Goal: Communication & Community: Participate in discussion

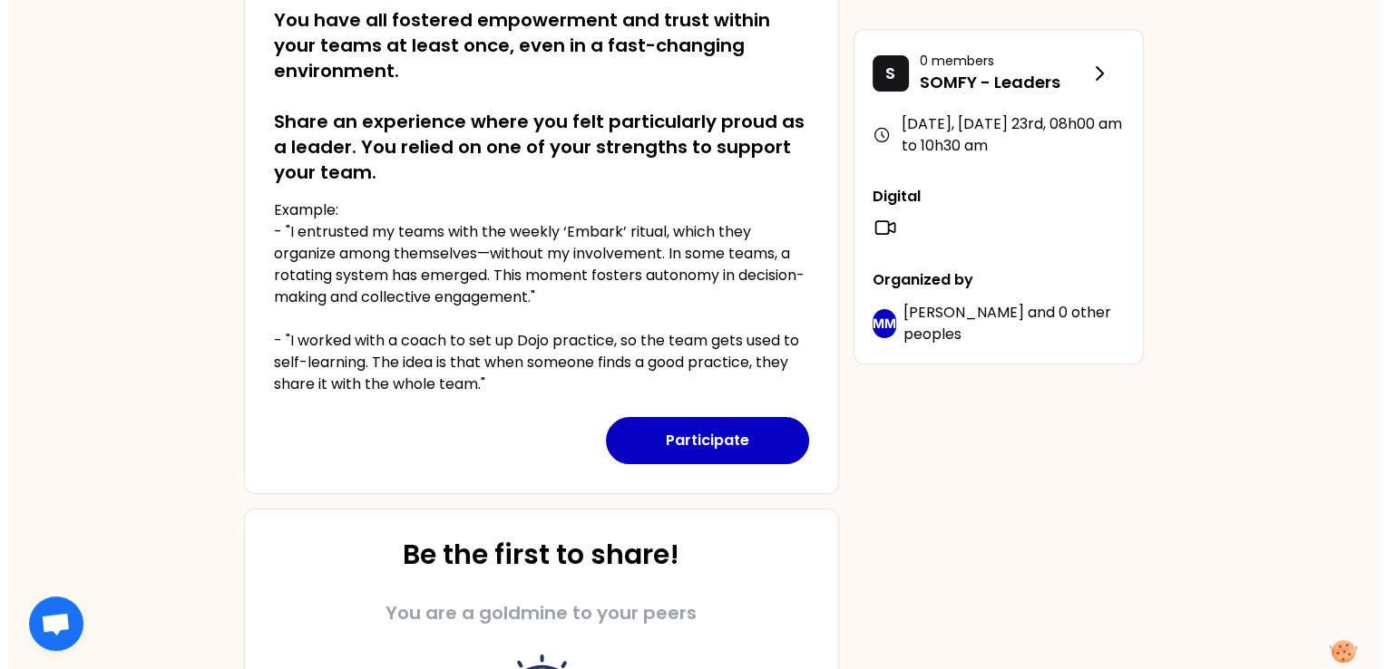
scroll to position [363, 0]
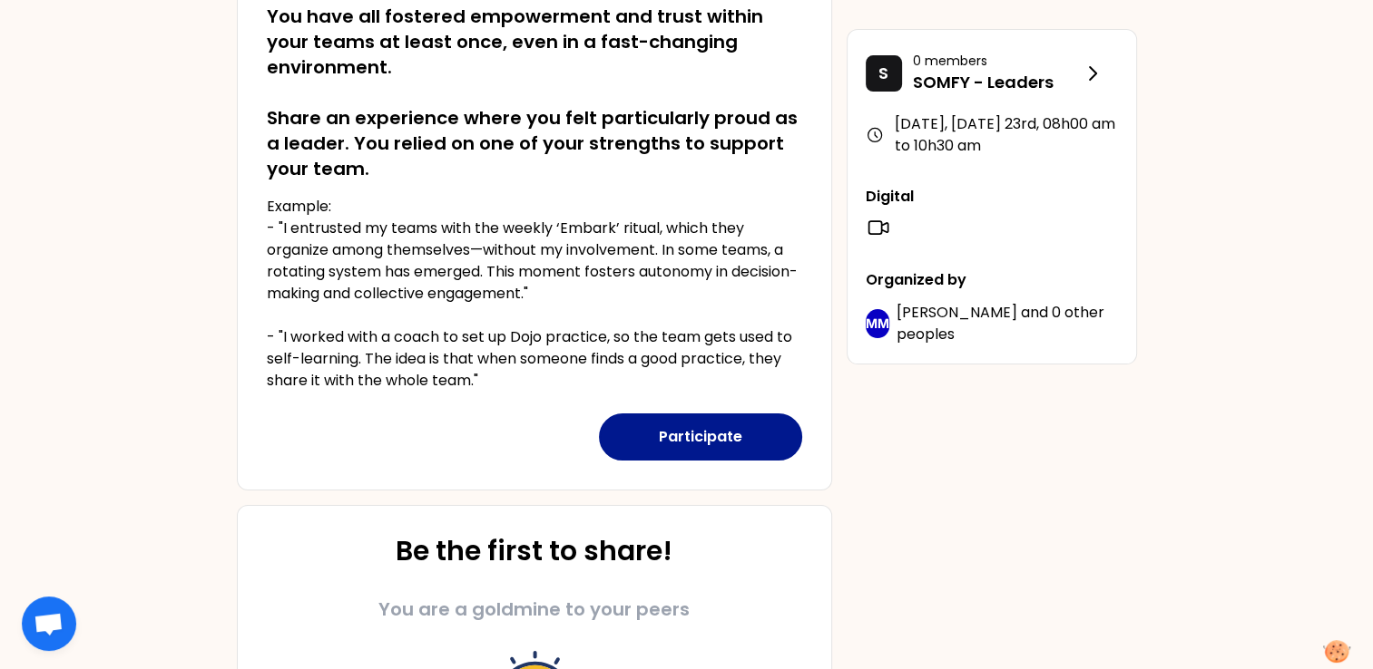
click at [747, 441] on button "Participate" at bounding box center [700, 437] width 203 height 47
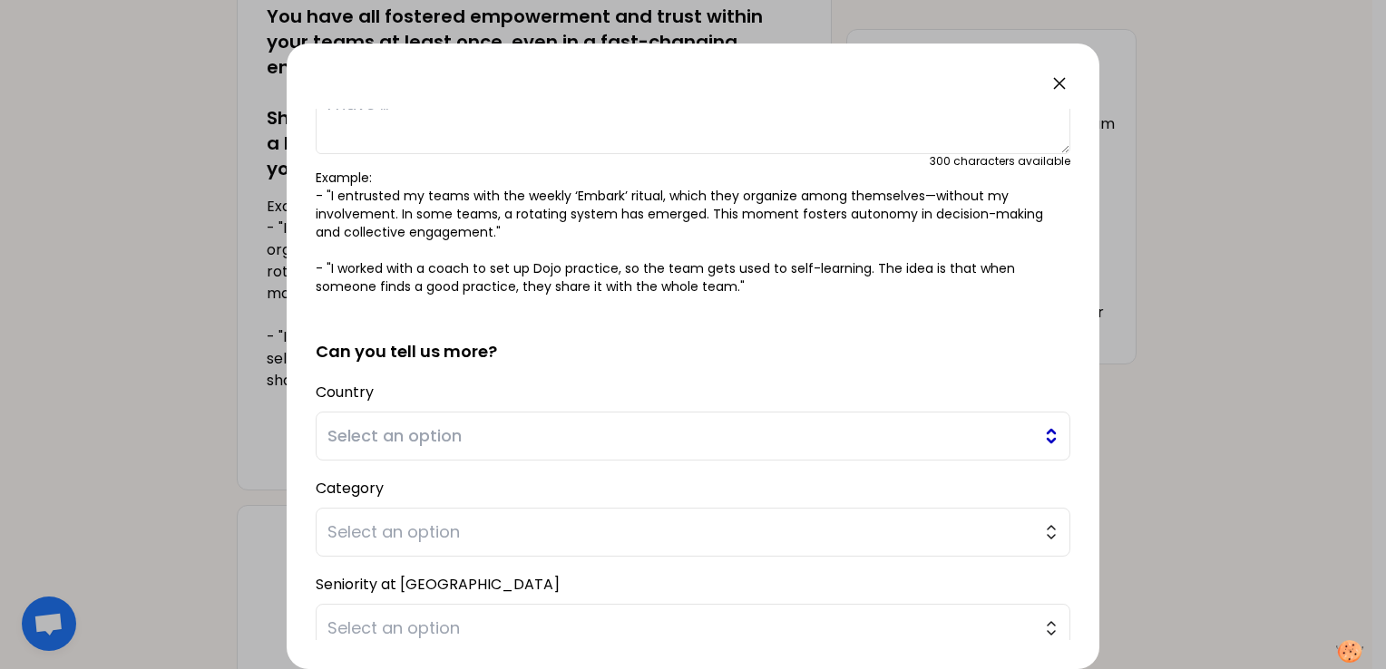
scroll to position [181, 0]
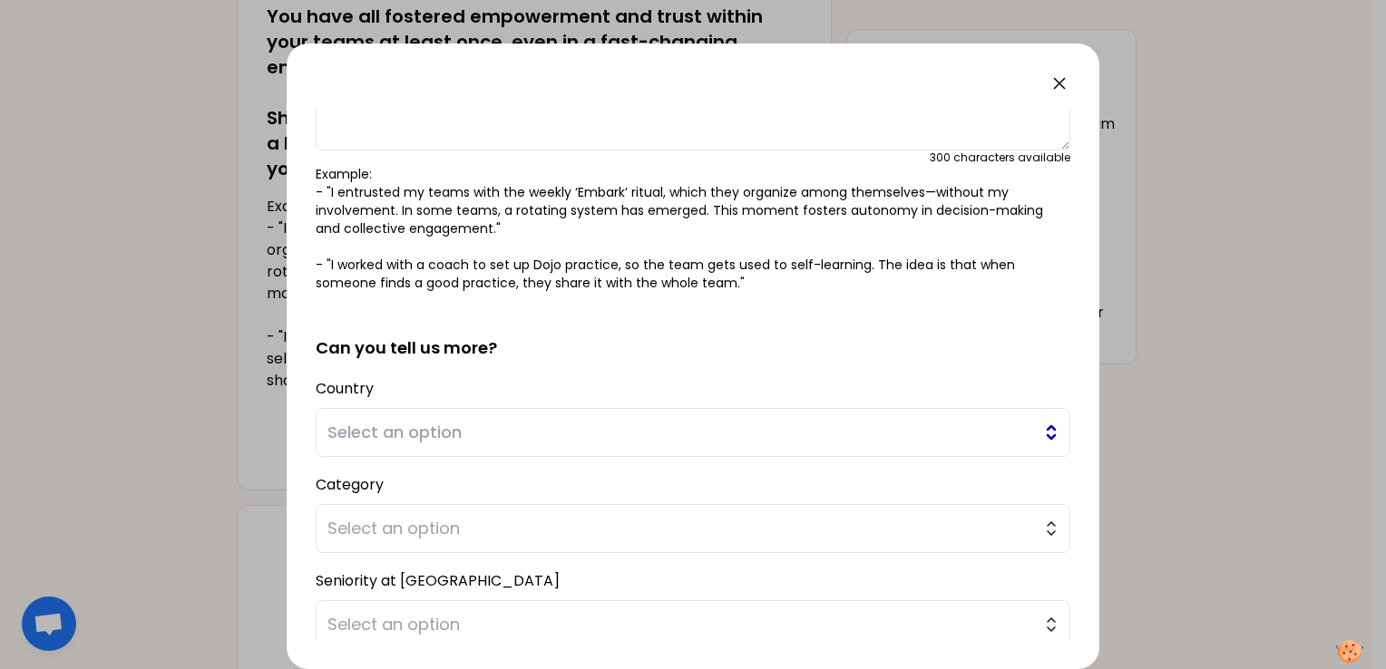
click at [530, 433] on span "Select an option" at bounding box center [680, 432] width 706 height 25
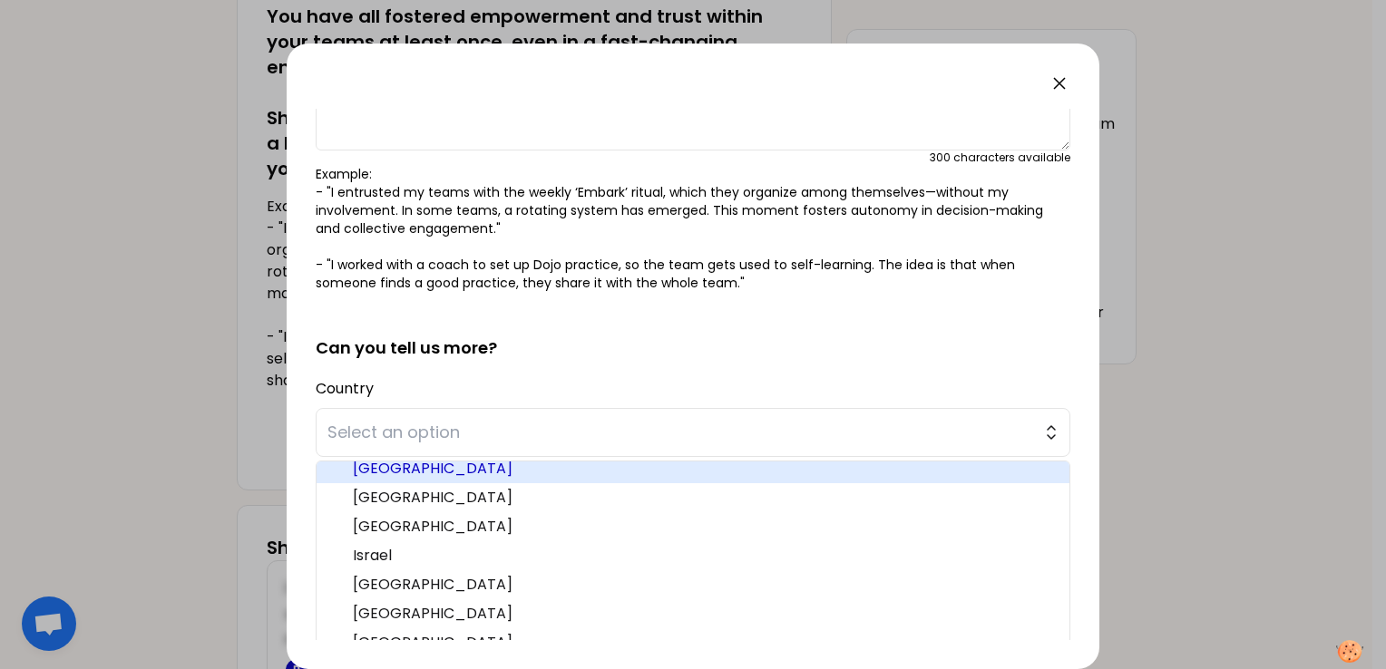
scroll to position [261, 0]
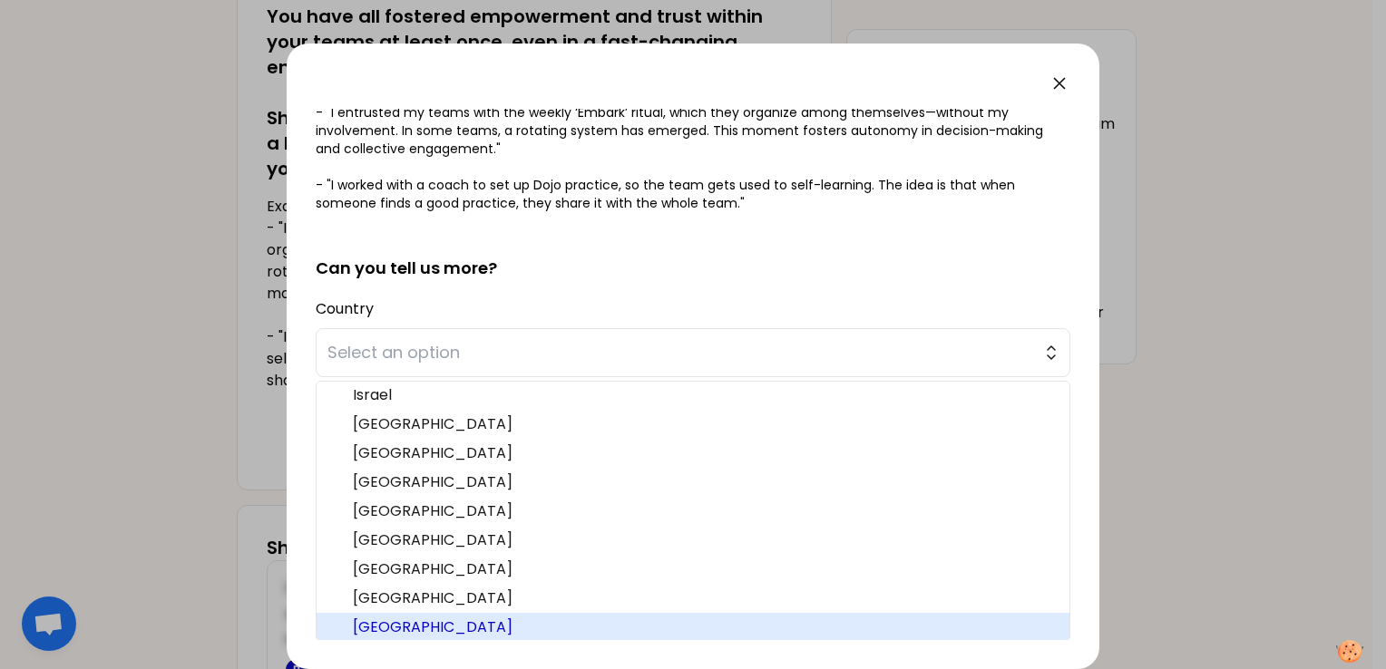
click at [370, 620] on span "[GEOGRAPHIC_DATA]" at bounding box center [704, 628] width 702 height 22
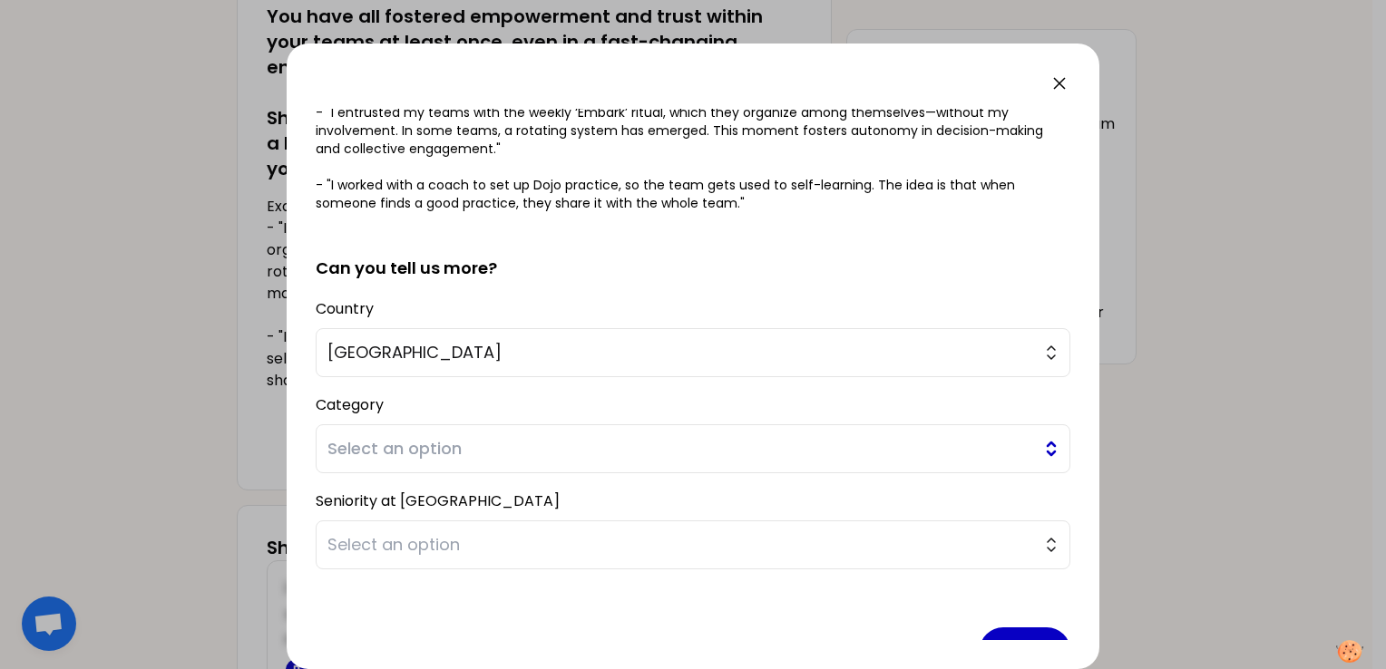
click at [450, 457] on span "Select an option" at bounding box center [680, 448] width 706 height 25
click at [564, 450] on span "Select an option" at bounding box center [680, 448] width 706 height 25
click at [512, 441] on span "Select an option" at bounding box center [680, 448] width 706 height 25
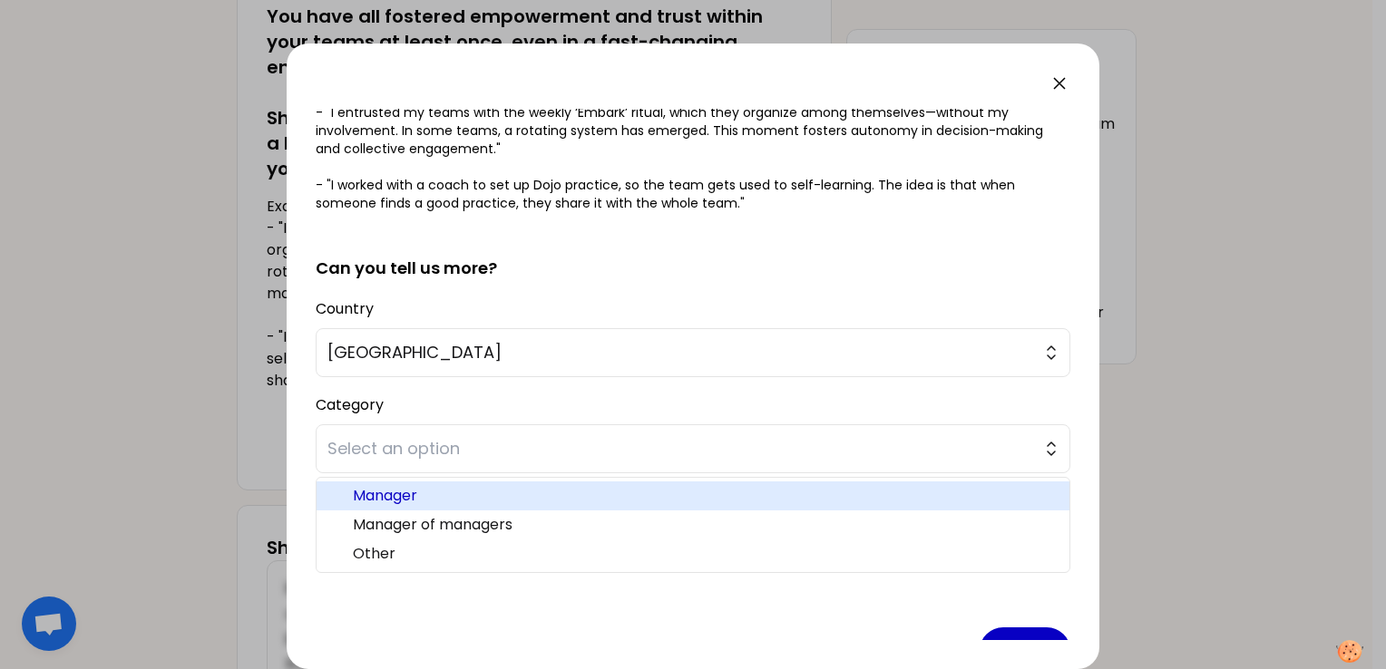
click at [523, 499] on span "Manager" at bounding box center [704, 496] width 702 height 22
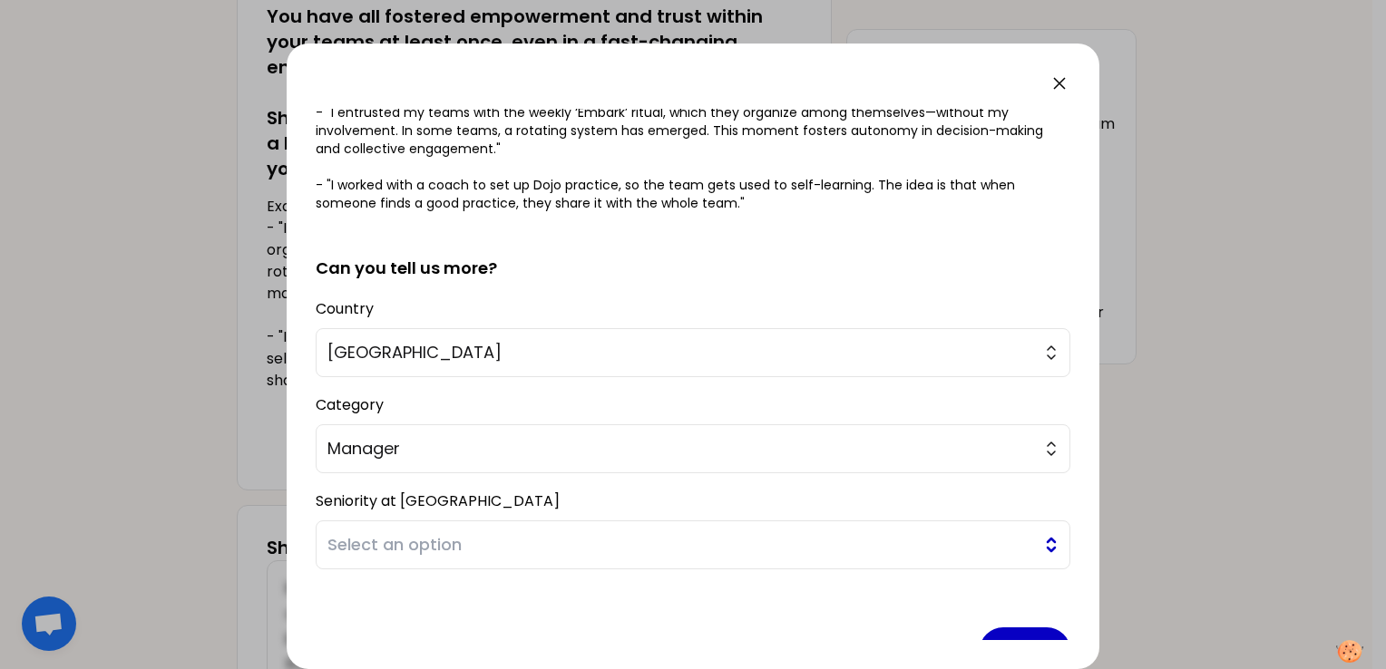
click at [499, 548] on span "Select an option" at bounding box center [680, 545] width 706 height 25
click at [464, 439] on span "Manager" at bounding box center [680, 448] width 706 height 25
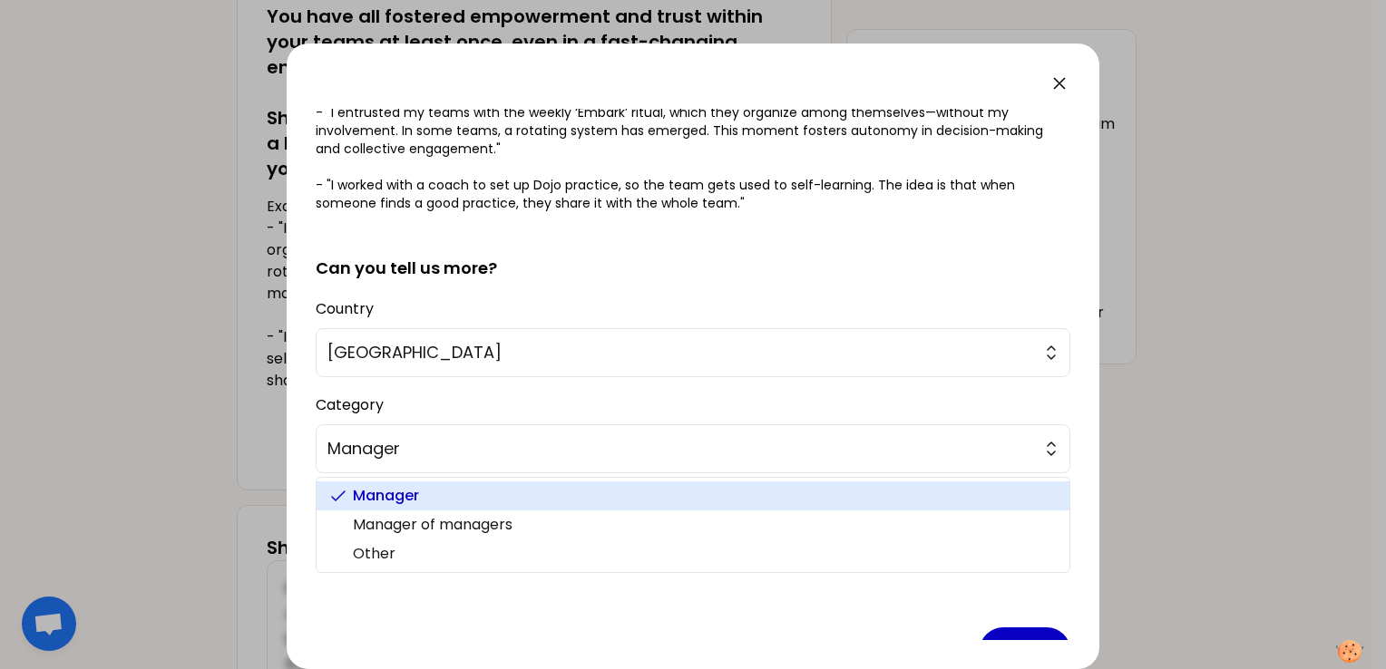
click at [691, 404] on div "Category Manager Manager Manager of managers Other" at bounding box center [693, 433] width 755 height 82
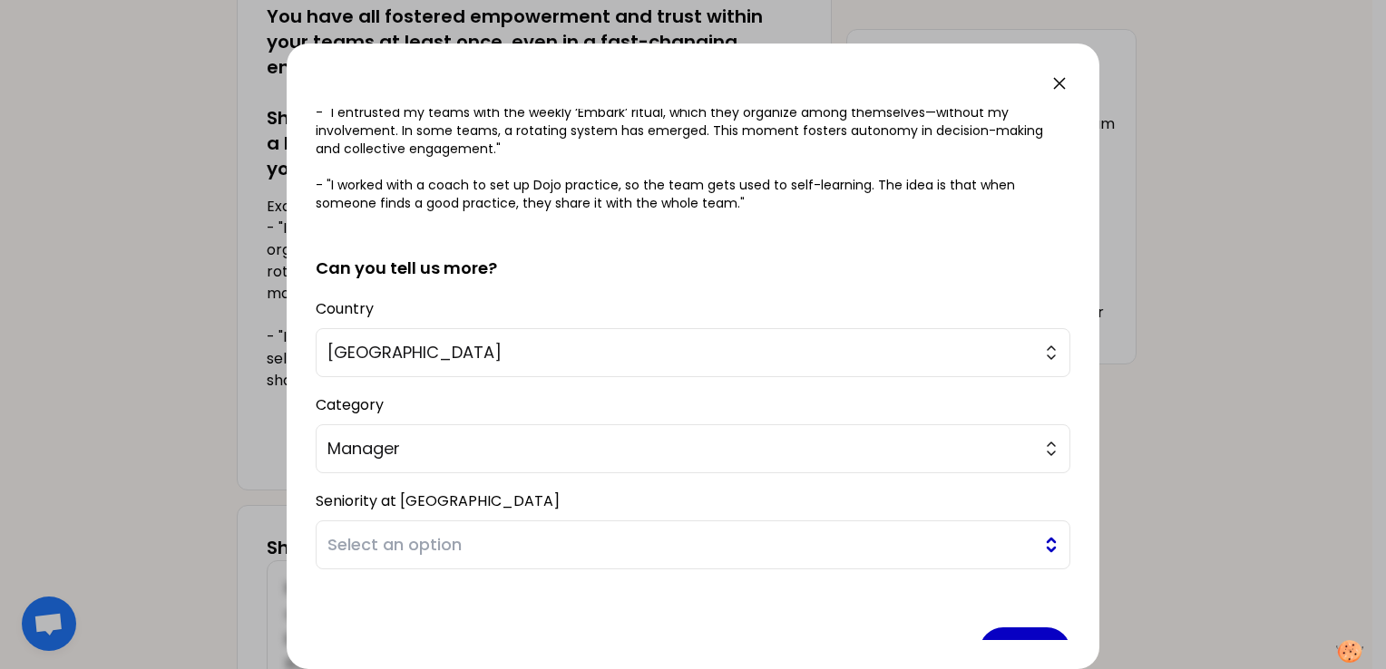
click at [536, 544] on span "Select an option" at bounding box center [680, 545] width 706 height 25
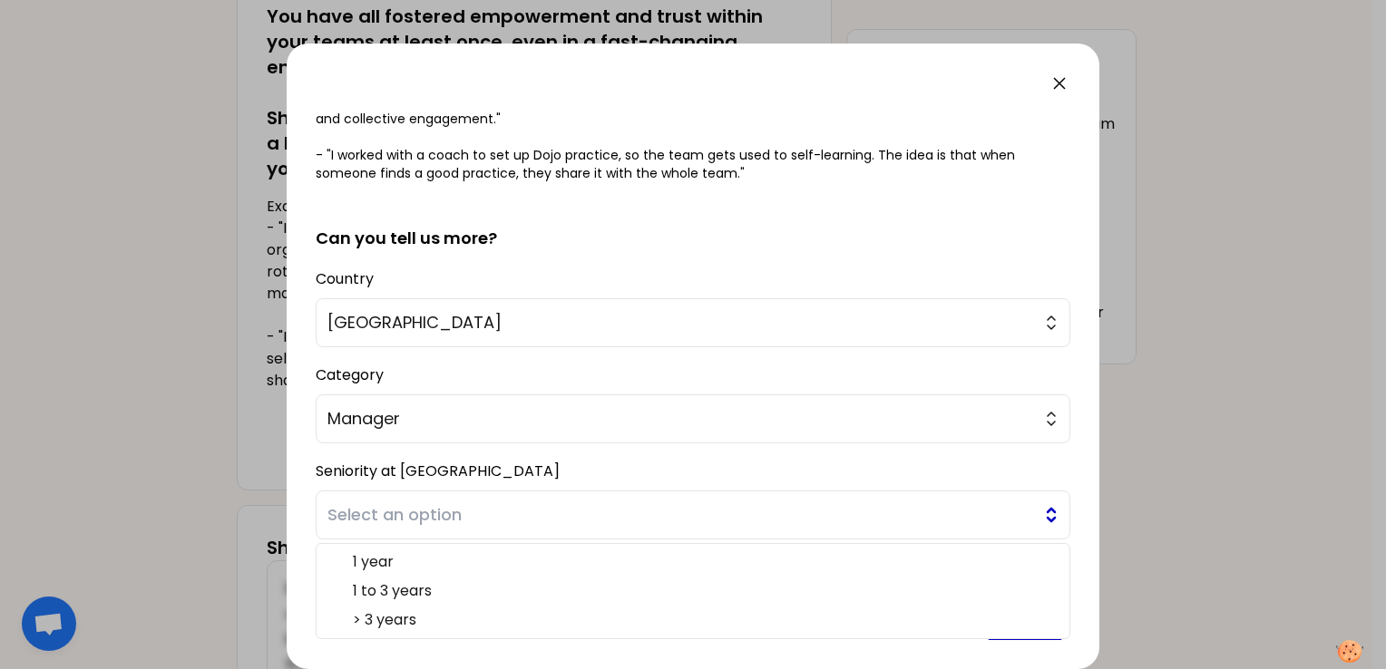
scroll to position [308, 0]
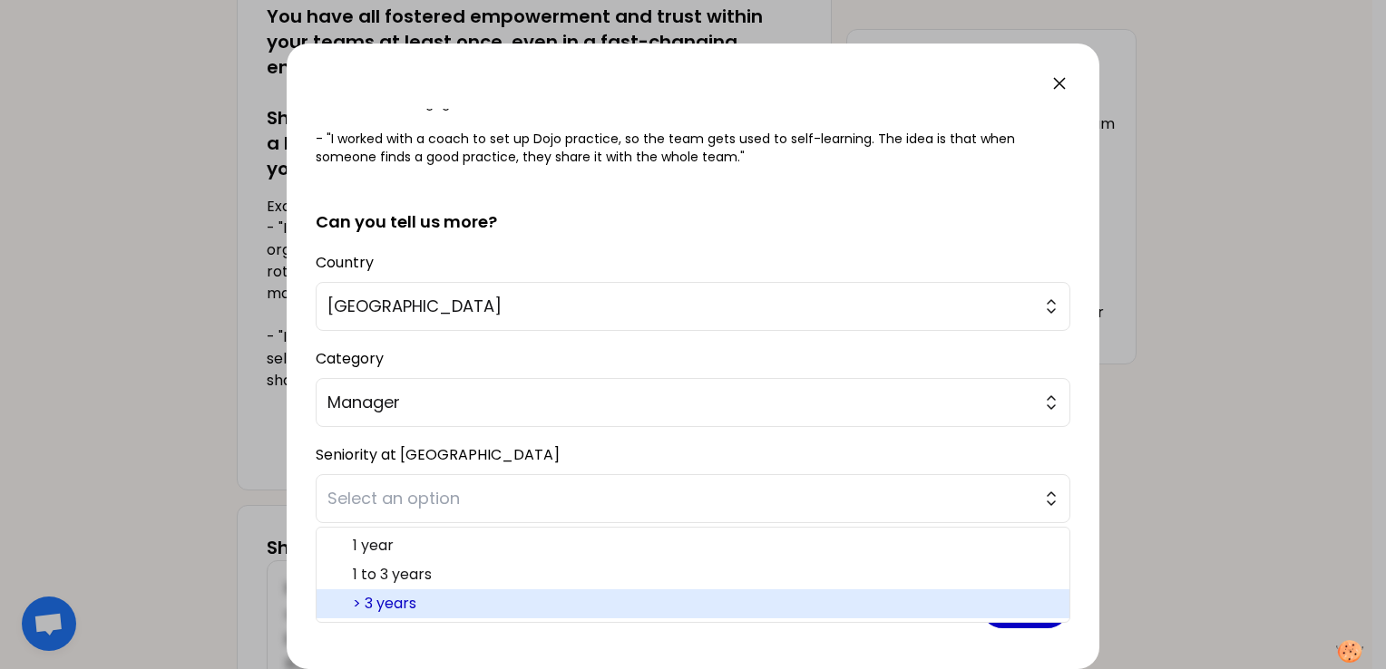
click at [499, 596] on span "> 3 years" at bounding box center [704, 604] width 702 height 22
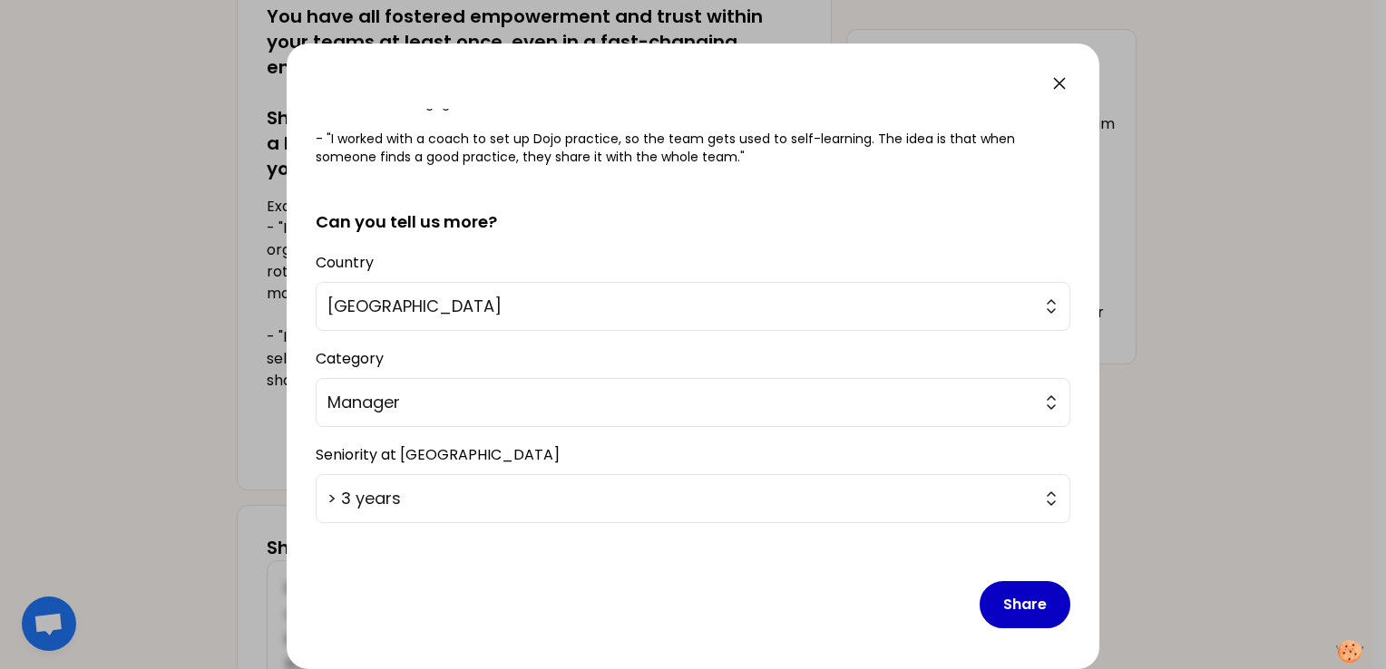
scroll to position [0, 0]
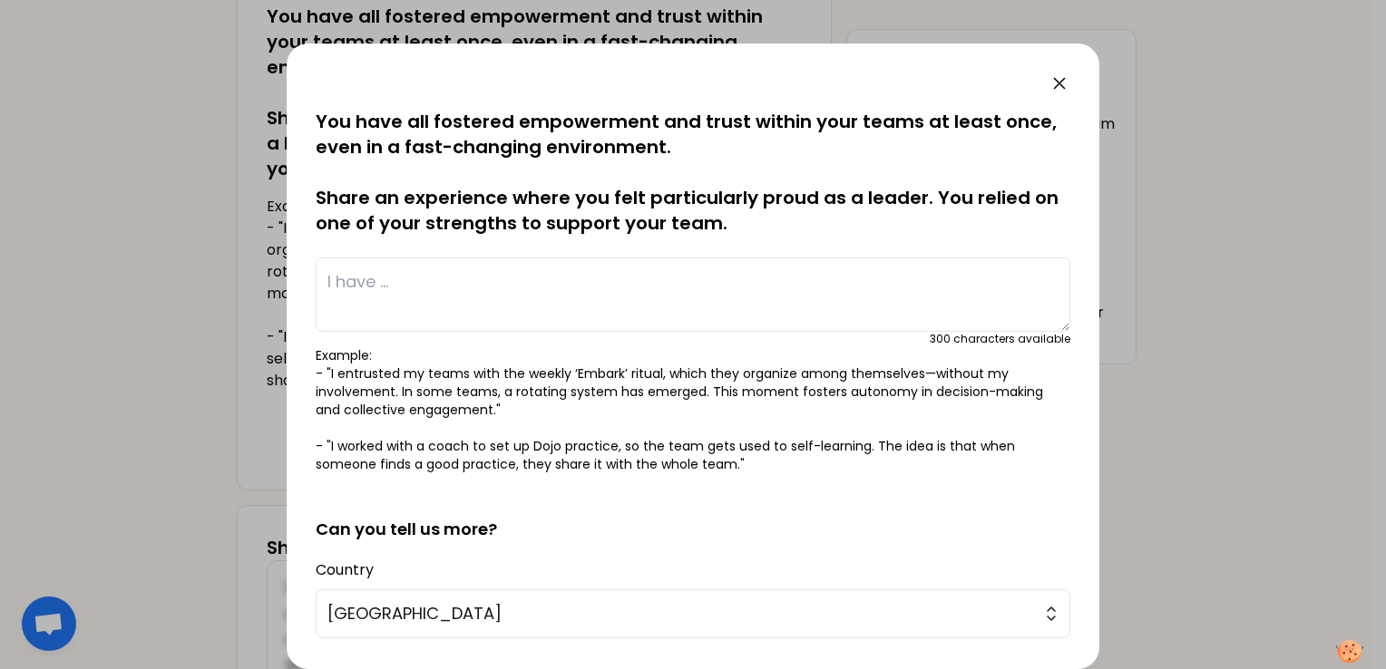
click at [414, 300] on textarea at bounding box center [693, 295] width 755 height 74
paste textarea "When I took over as the manager of a 13-member sales team, I was stepping into …"
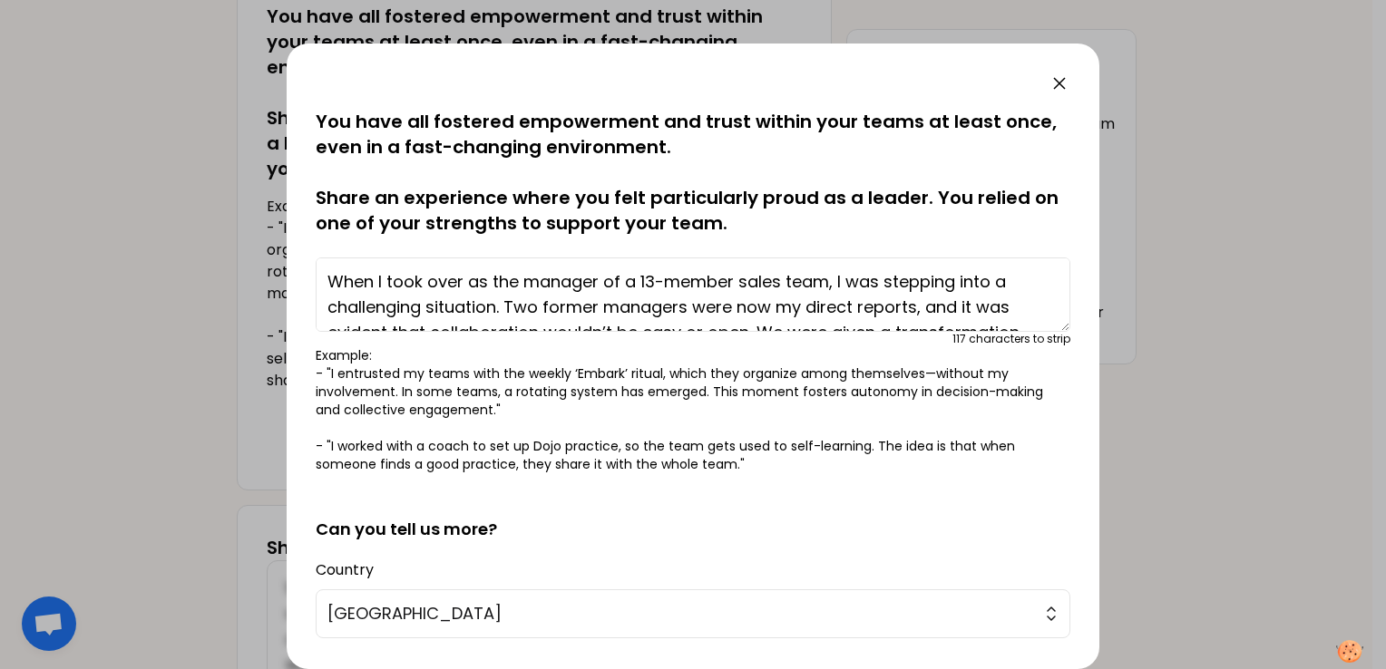
drag, startPoint x: 374, startPoint y: 281, endPoint x: 259, endPoint y: 278, distance: 115.3
click at [259, 278] on div "saved You have all fostered empowerment and trust within your teams at least on…" at bounding box center [693, 334] width 1386 height 669
click at [784, 285] on textarea "I took over as the manager of a 13-member sales team, I was stepping into a cha…" at bounding box center [693, 295] width 755 height 74
drag, startPoint x: 785, startPoint y: 280, endPoint x: 504, endPoint y: 301, distance: 281.1
click at [504, 301] on textarea "I took over as the manager of a 13-member sales team, where I was stepping into…" at bounding box center [693, 295] width 755 height 74
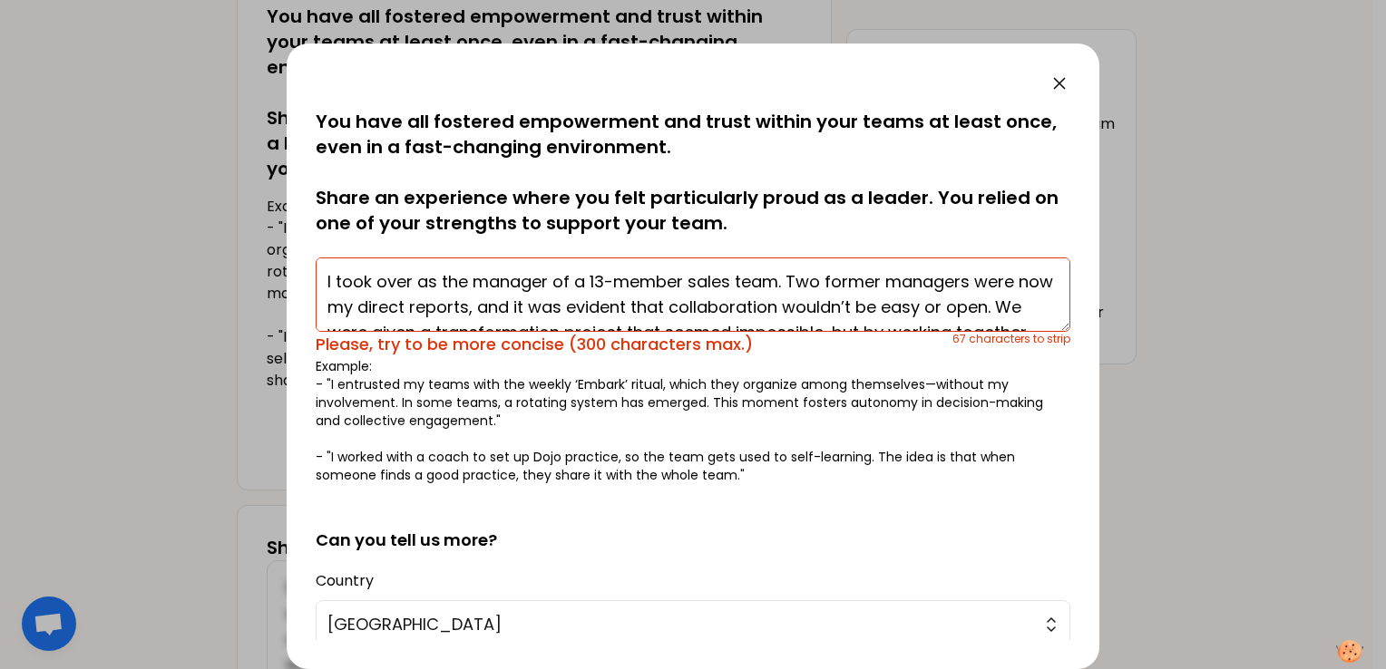
scroll to position [76, 0]
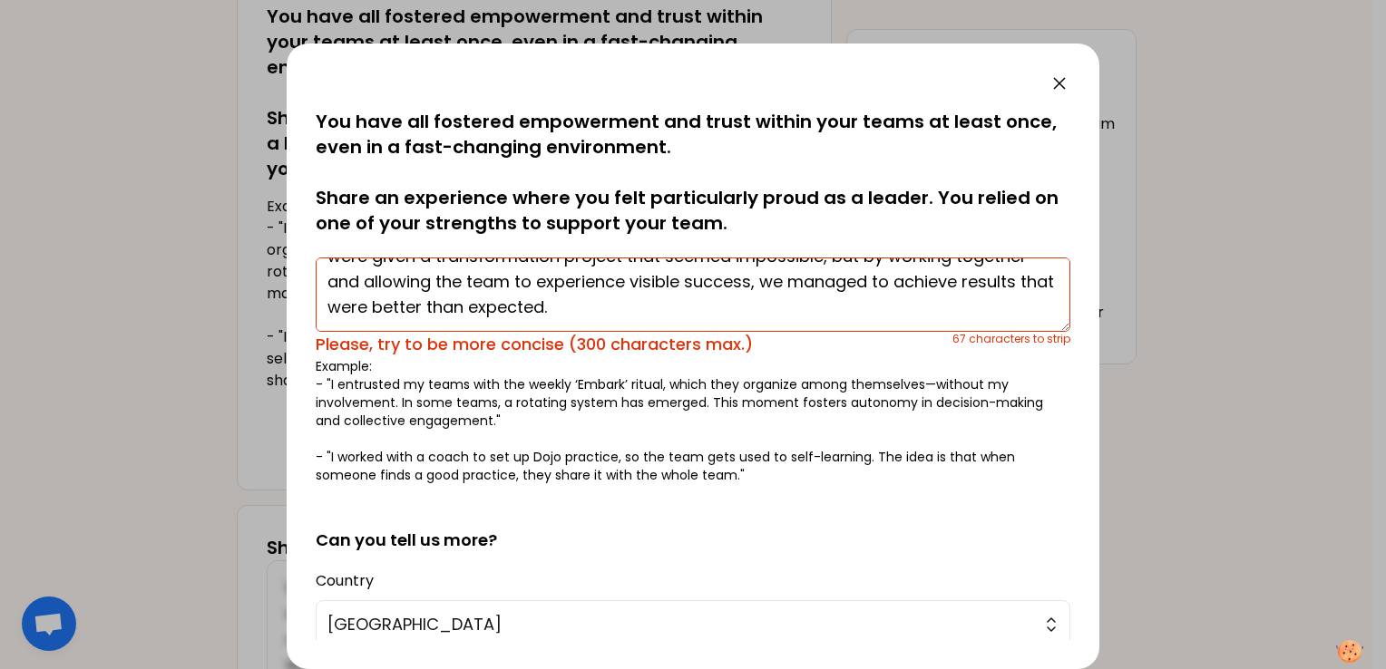
click at [798, 305] on textarea "I took over as the manager of a 13-member sales team. Two former managers were …" at bounding box center [693, 295] width 755 height 74
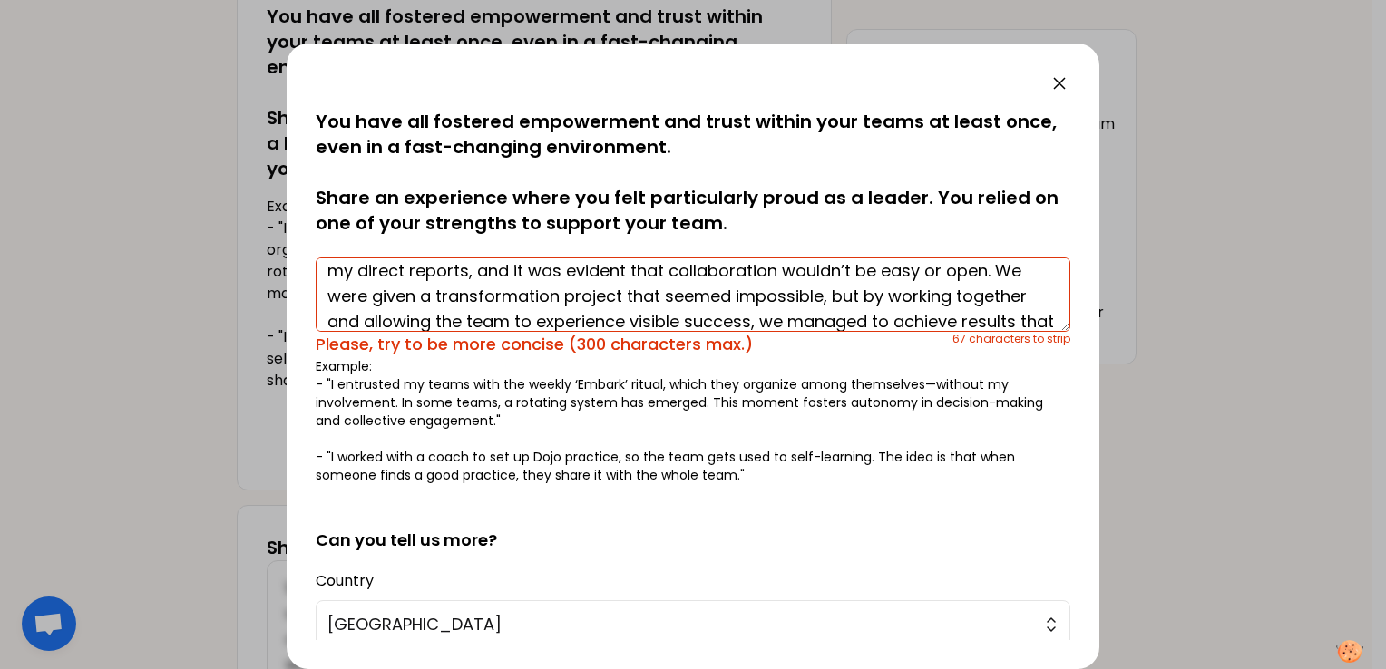
scroll to position [0, 0]
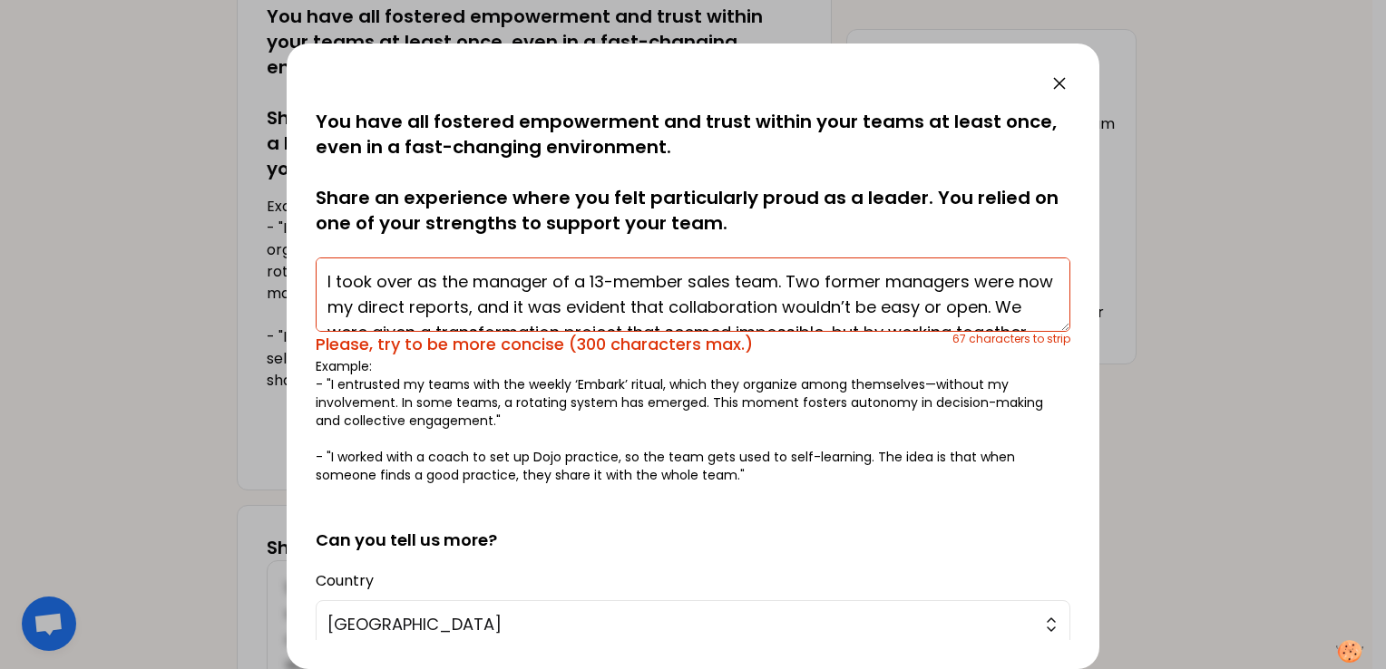
drag, startPoint x: 548, startPoint y: 307, endPoint x: 563, endPoint y: 309, distance: 15.7
click at [563, 309] on textarea "I took over as the manager of a 13-member sales team. Two former managers were …" at bounding box center [693, 295] width 755 height 74
click at [617, 305] on textarea "I took over as the manager of a 13-member sales team. Two former managers were …" at bounding box center [693, 295] width 755 height 74
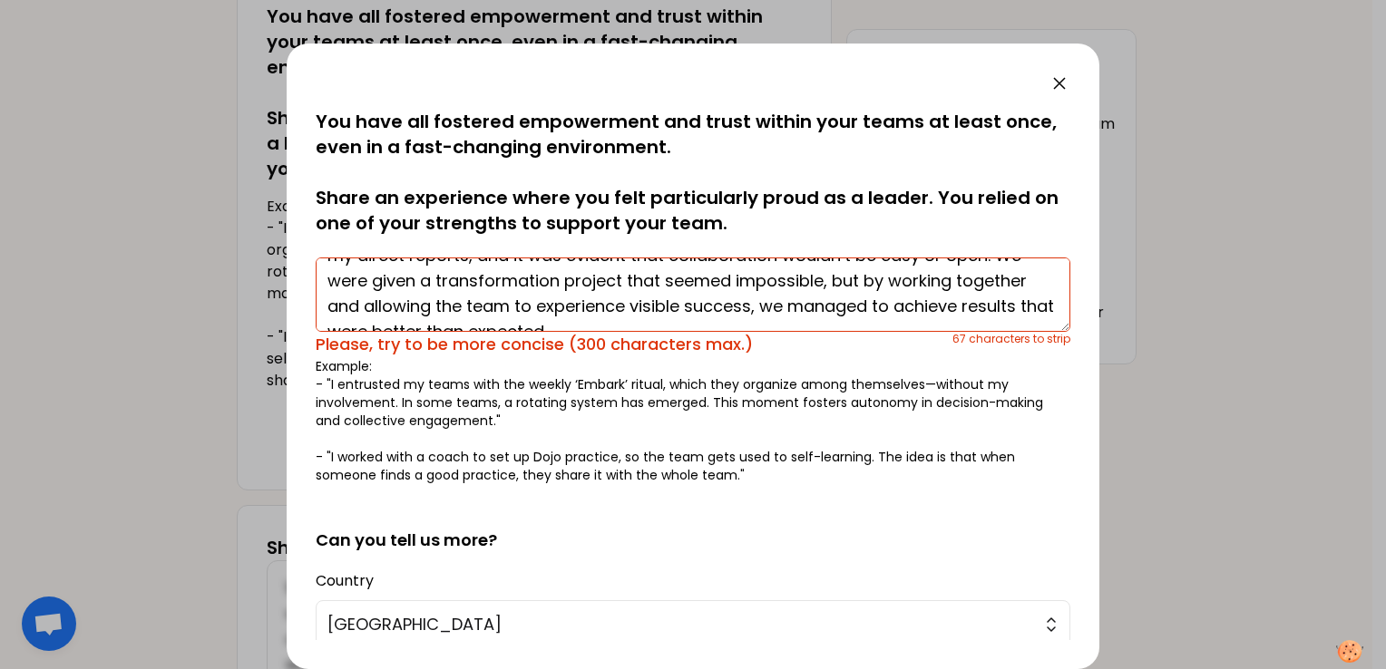
scroll to position [76, 0]
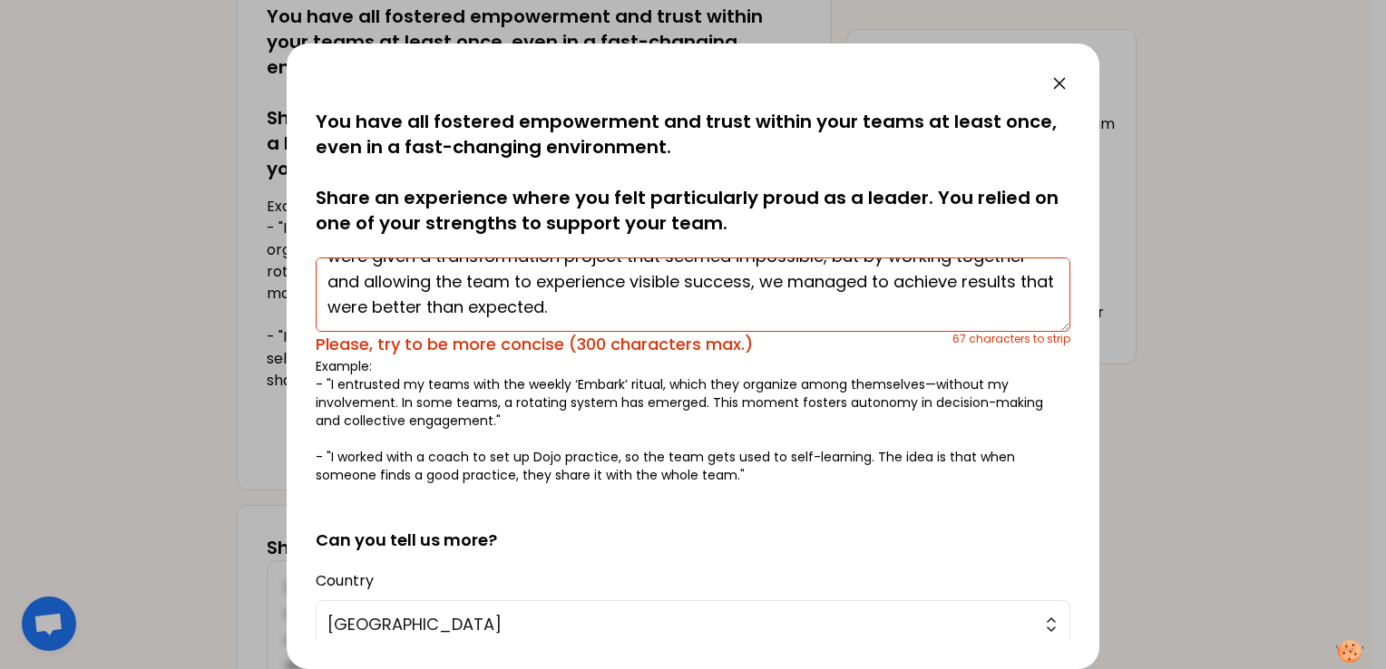
drag, startPoint x: 403, startPoint y: 281, endPoint x: 827, endPoint y: 285, distance: 424.6
click at [827, 285] on textarea "I took over as the manager of a 13-member sales team. Two former managers were …" at bounding box center [693, 295] width 755 height 74
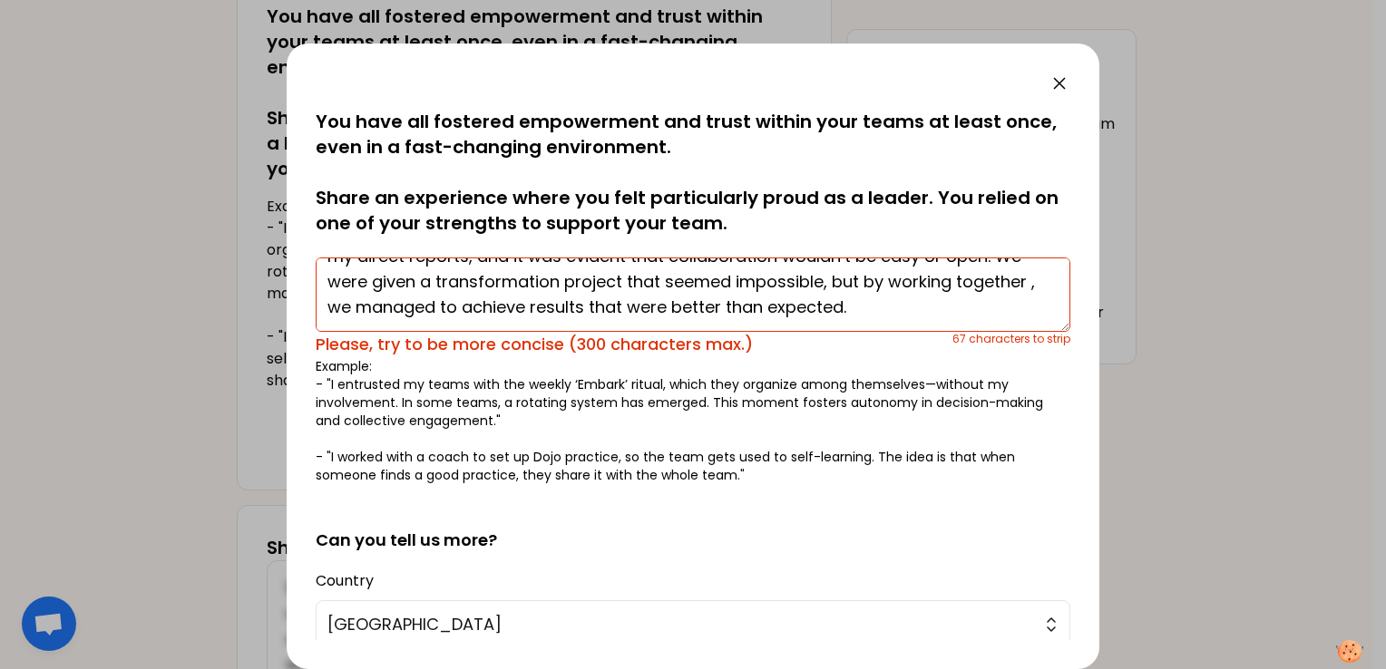
scroll to position [51, 0]
click at [934, 317] on textarea "I took over as the manager of a 13-member sales team. Two former managers were …" at bounding box center [693, 295] width 755 height 74
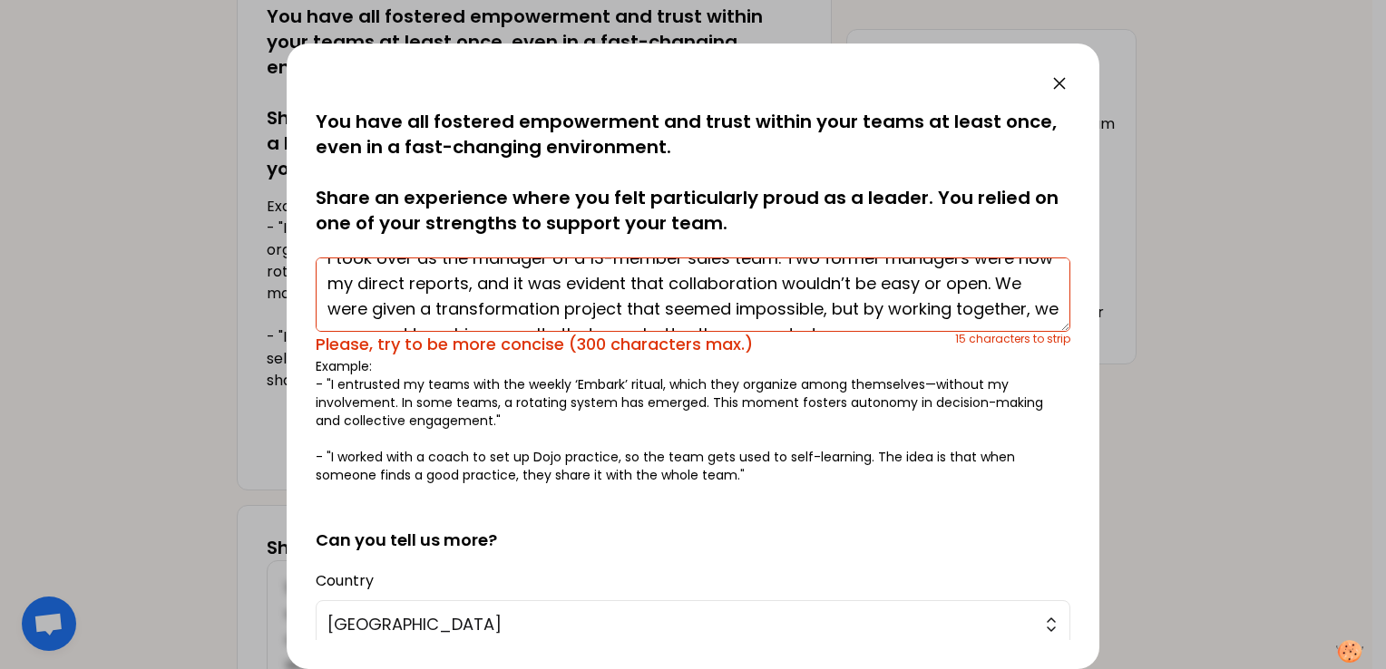
scroll to position [0, 0]
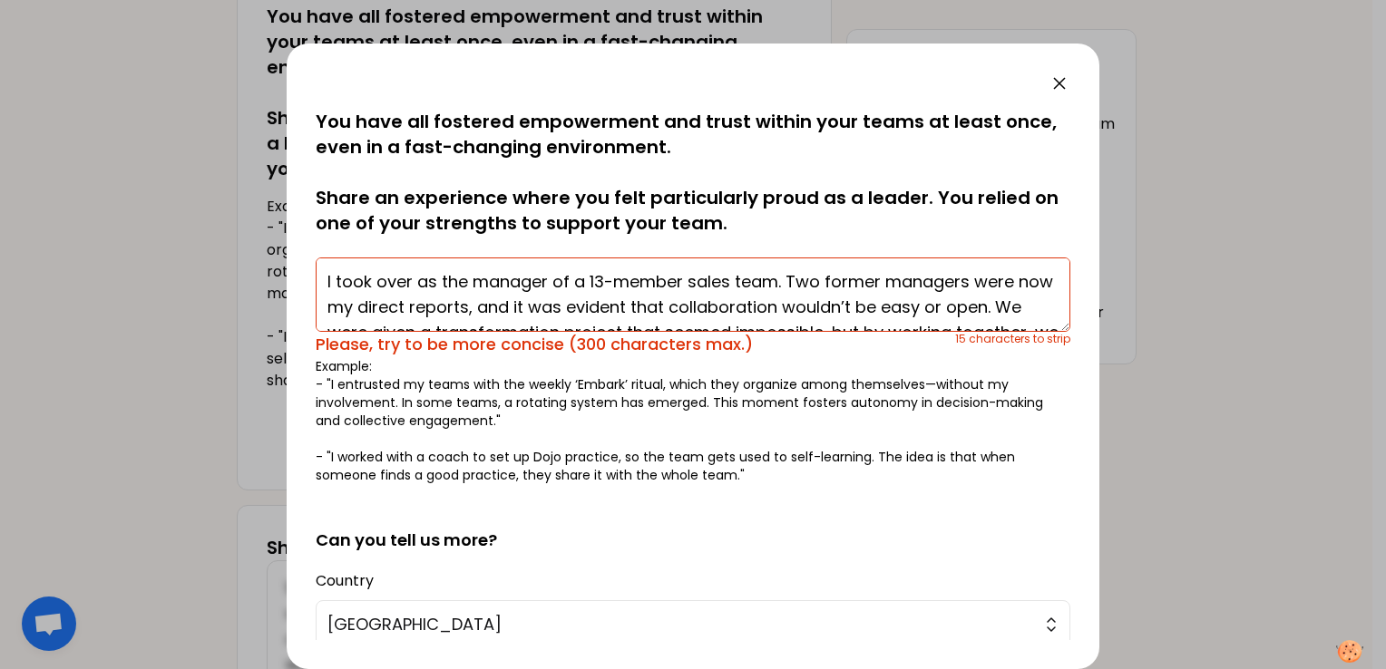
drag, startPoint x: 566, startPoint y: 284, endPoint x: 417, endPoint y: 288, distance: 148.8
click at [417, 288] on textarea "I took over as the manager of a 13-member sales team. Two former managers were …" at bounding box center [693, 295] width 755 height 74
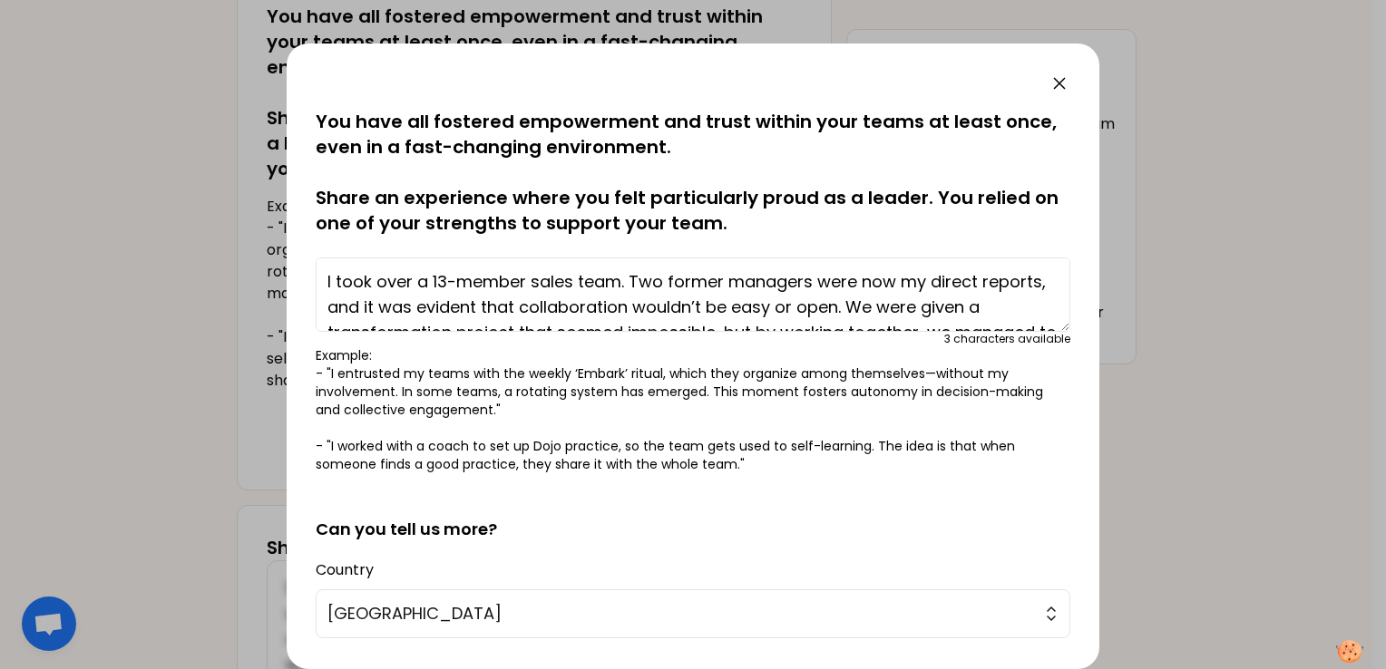
click at [425, 309] on textarea "I took over a 13-member sales team. Two former managers were now my direct repo…" at bounding box center [693, 295] width 755 height 74
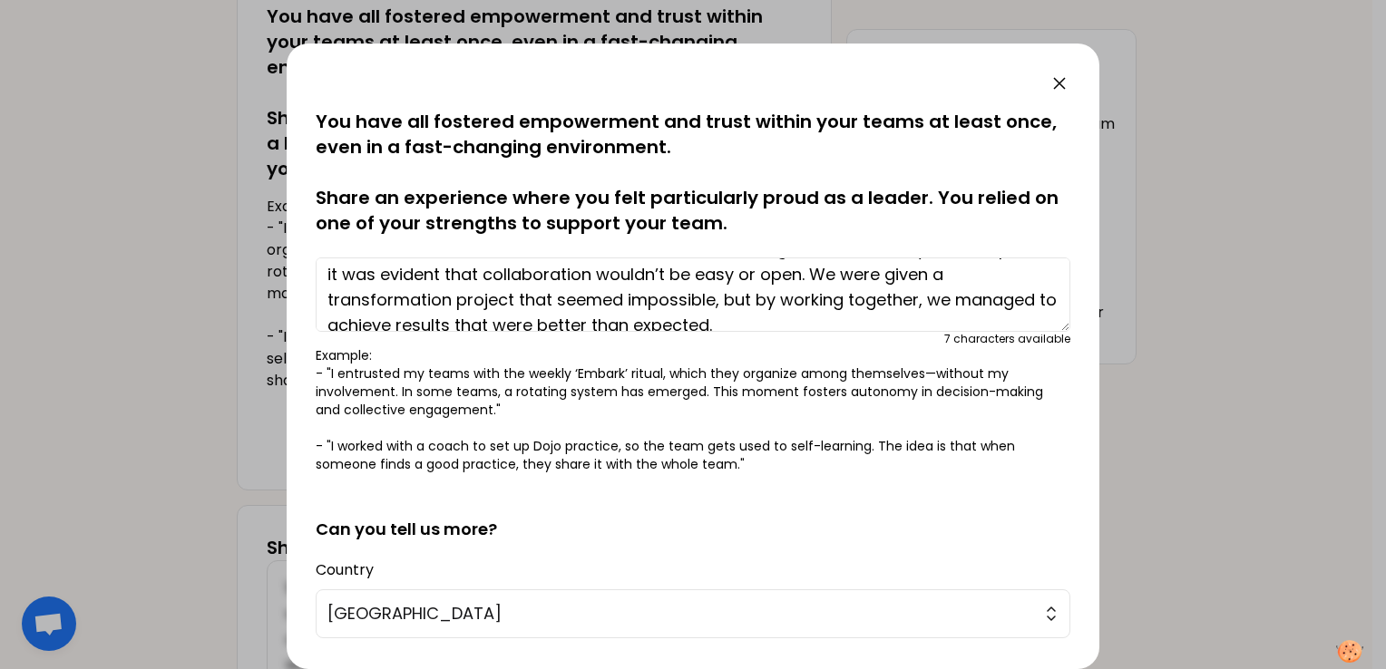
scroll to position [51, 0]
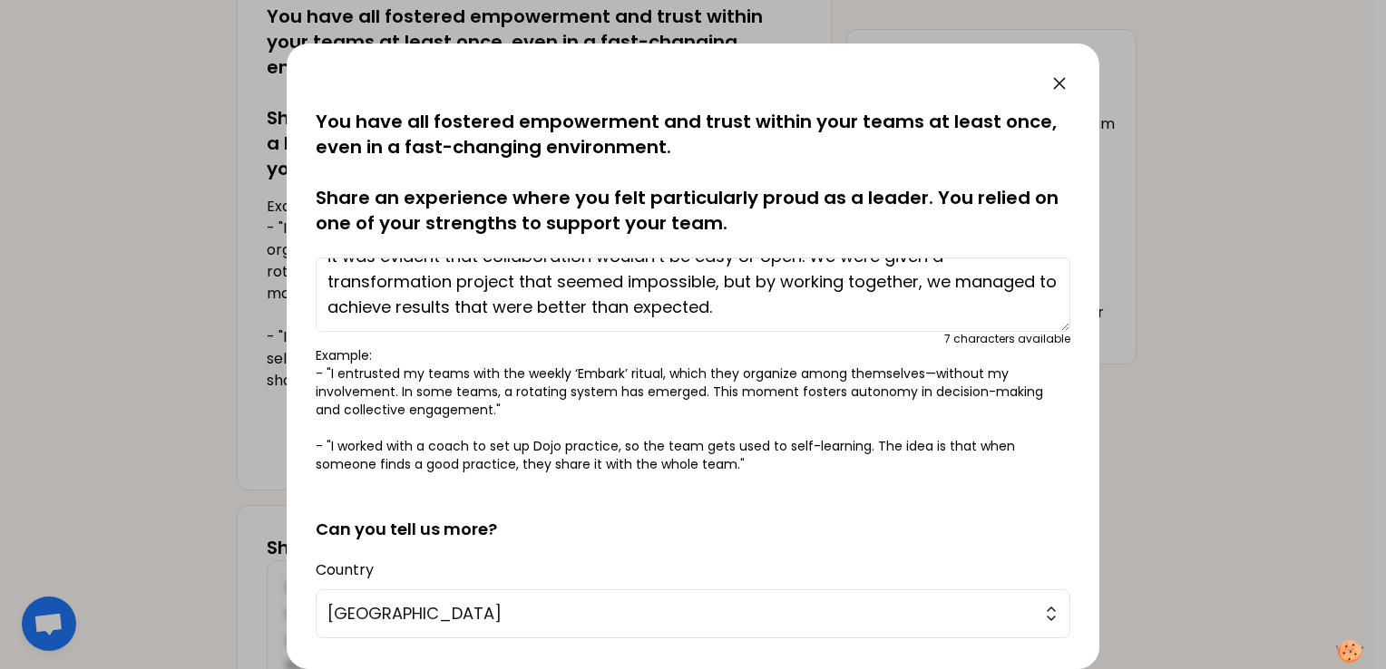
click at [922, 288] on textarea "I took over a 13-member sales team. Two former managers were now my direct repo…" at bounding box center [693, 295] width 755 height 74
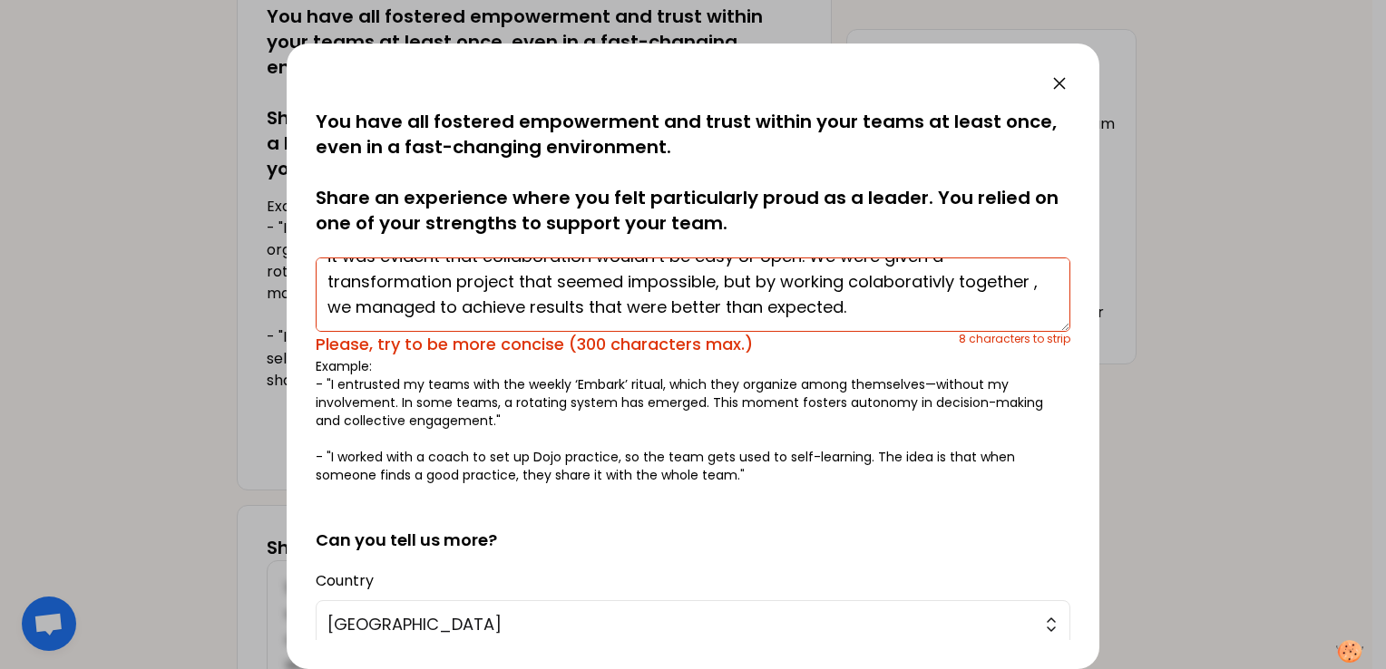
click at [334, 309] on textarea "I took over a 13-member sales team. Two former managers were now my direct repo…" at bounding box center [693, 295] width 755 height 74
drag, startPoint x: 669, startPoint y: 309, endPoint x: 530, endPoint y: 314, distance: 138.9
click at [530, 313] on textarea "I took over a 13-member sales team. Two former managers were now my direct repo…" at bounding box center [693, 295] width 755 height 74
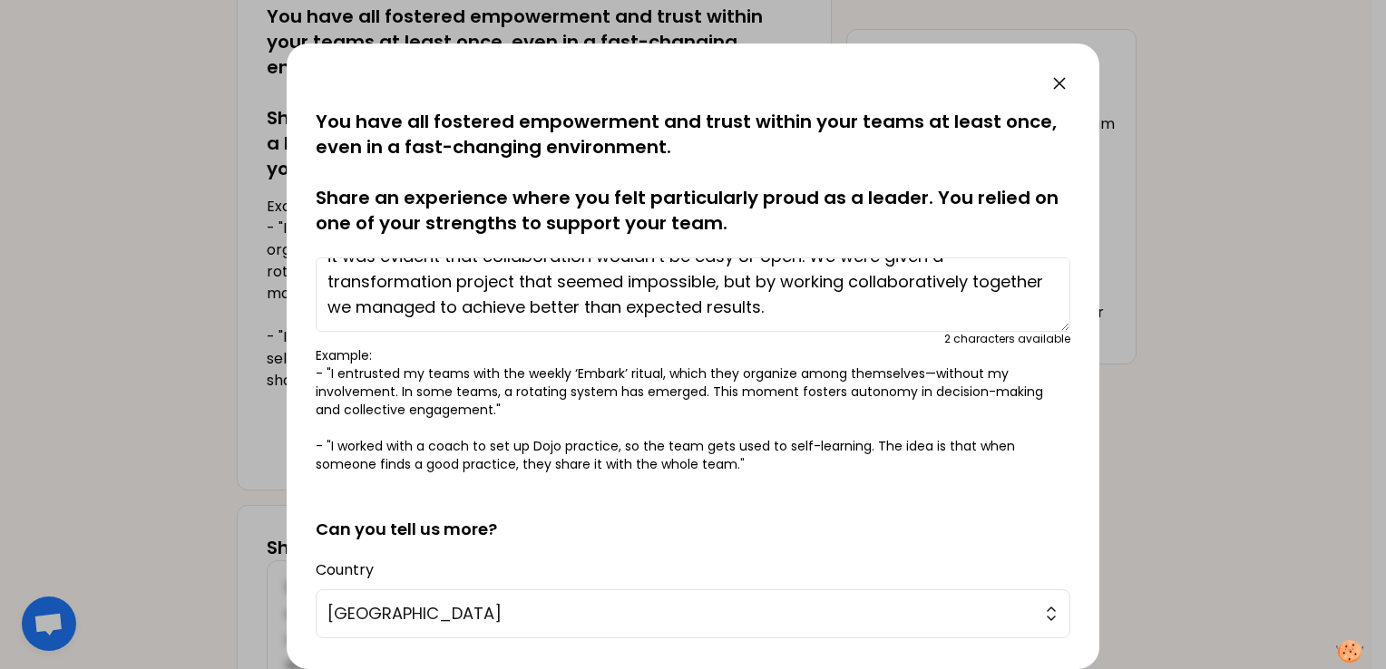
drag, startPoint x: 396, startPoint y: 308, endPoint x: 319, endPoint y: 308, distance: 77.1
click at [319, 308] on textarea "I took over a 13-member sales team. Two former managers were now my direct repo…" at bounding box center [693, 295] width 755 height 74
click at [963, 288] on textarea "I took over a 13-member sales team. Two former managers were now my direct repo…" at bounding box center [693, 295] width 755 height 74
click at [852, 283] on textarea "I took over a 13-member sales team. Two former managers were now my direct repo…" at bounding box center [693, 295] width 755 height 74
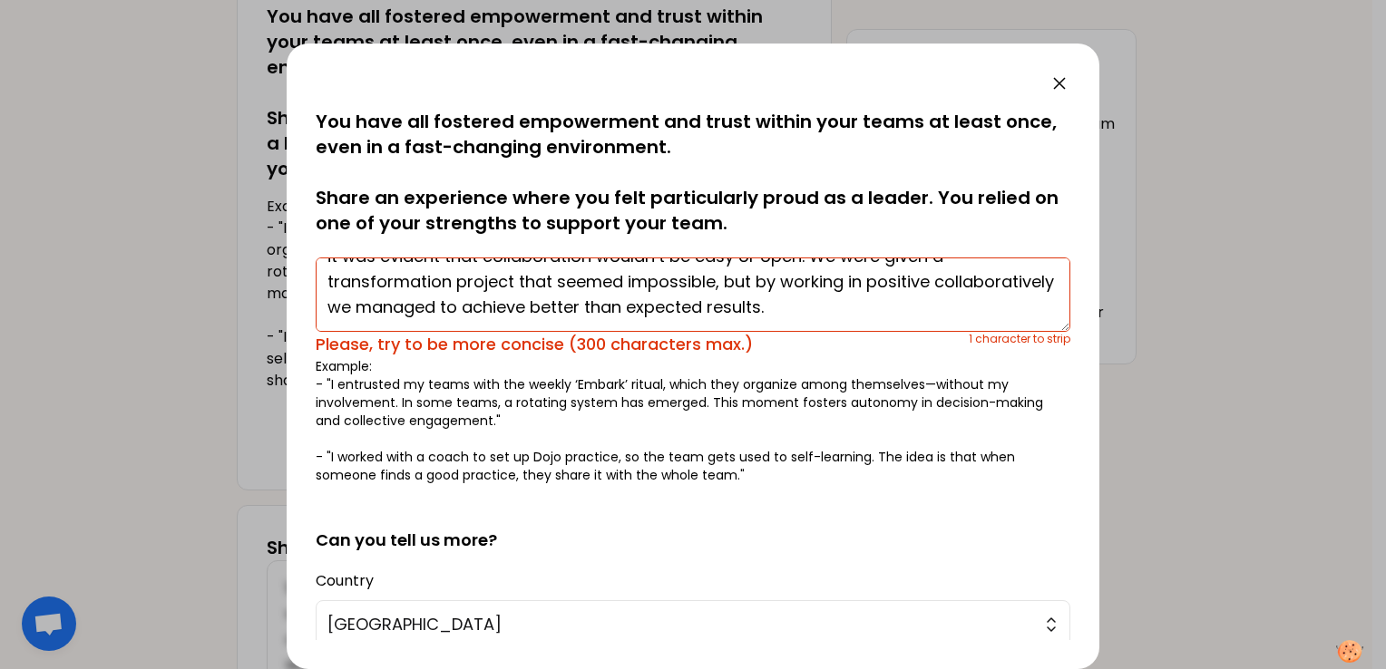
click at [777, 281] on textarea "I took over a 13-member sales team. Two former managers were now my direct repo…" at bounding box center [693, 295] width 755 height 74
click at [948, 279] on textarea "I took over a 13-member sales team. Two former managers were now my direct repo…" at bounding box center [693, 295] width 755 height 74
click at [795, 287] on textarea "I took over a 13-member sales team. Two former managers were now my direct repo…" at bounding box center [693, 295] width 755 height 74
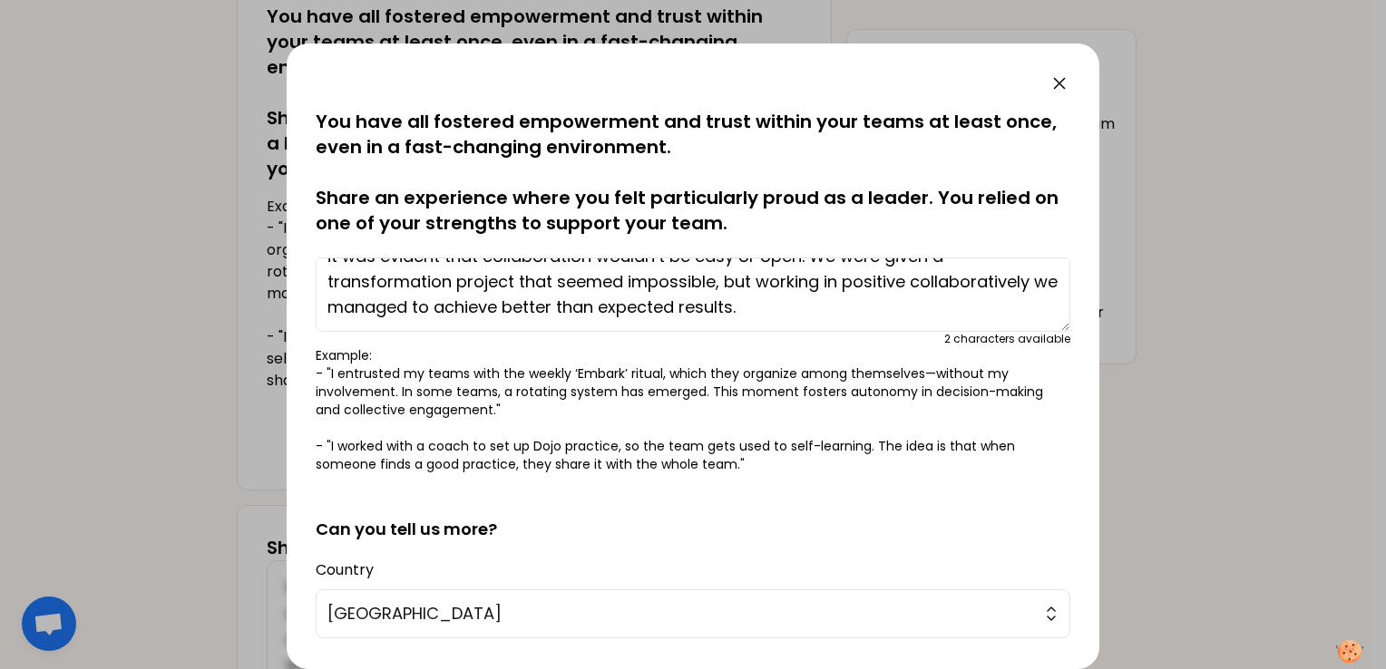
click at [914, 285] on textarea "I took over a 13-member sales team. Two former managers were now my direct repo…" at bounding box center [693, 295] width 755 height 74
click at [909, 280] on textarea "I took over a 13-member sales team. Two former managers were now my direct repo…" at bounding box center [693, 295] width 755 height 74
drag, startPoint x: 908, startPoint y: 285, endPoint x: 838, endPoint y: 288, distance: 69.9
click at [838, 288] on textarea "I took over a 13-member sales team. Two former managers were now my direct repo…" at bounding box center [693, 295] width 755 height 74
click at [866, 299] on textarea "I took over a 13-member sales team. Two former managers were now my direct repo…" at bounding box center [693, 295] width 755 height 74
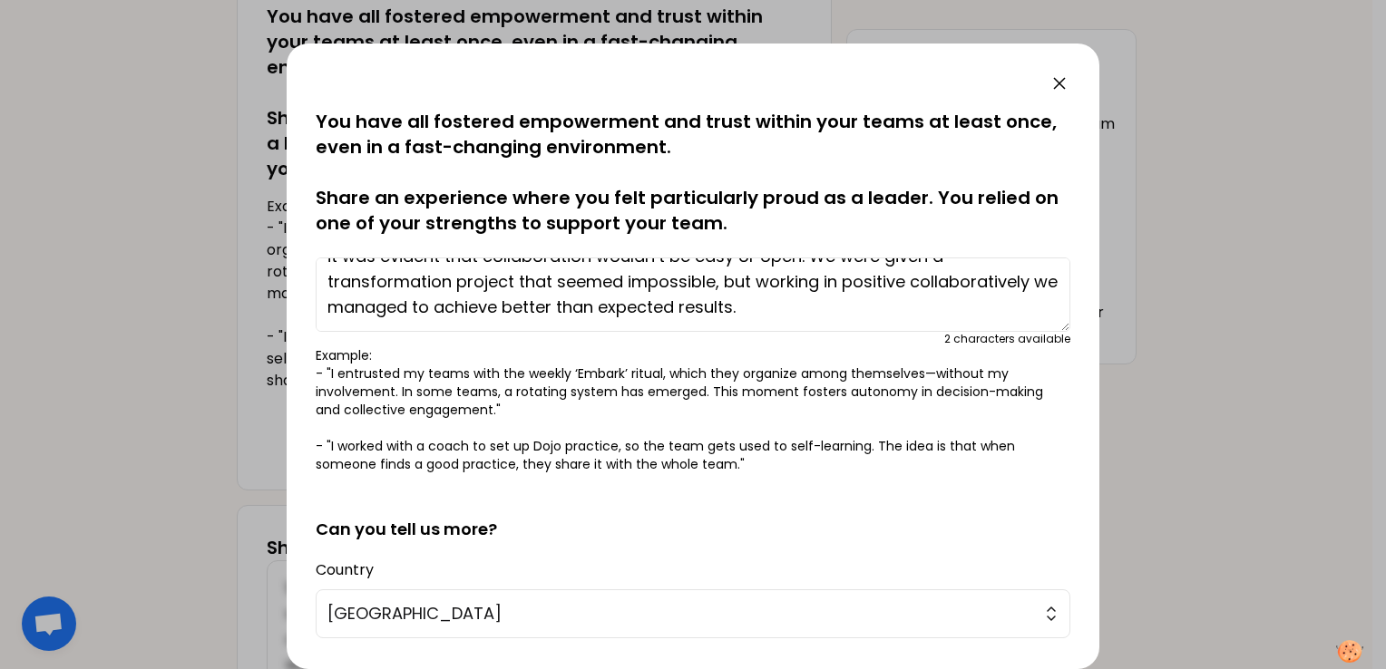
click at [1027, 288] on textarea "I took over a 13-member sales team. Two former managers were now my direct repo…" at bounding box center [693, 295] width 755 height 74
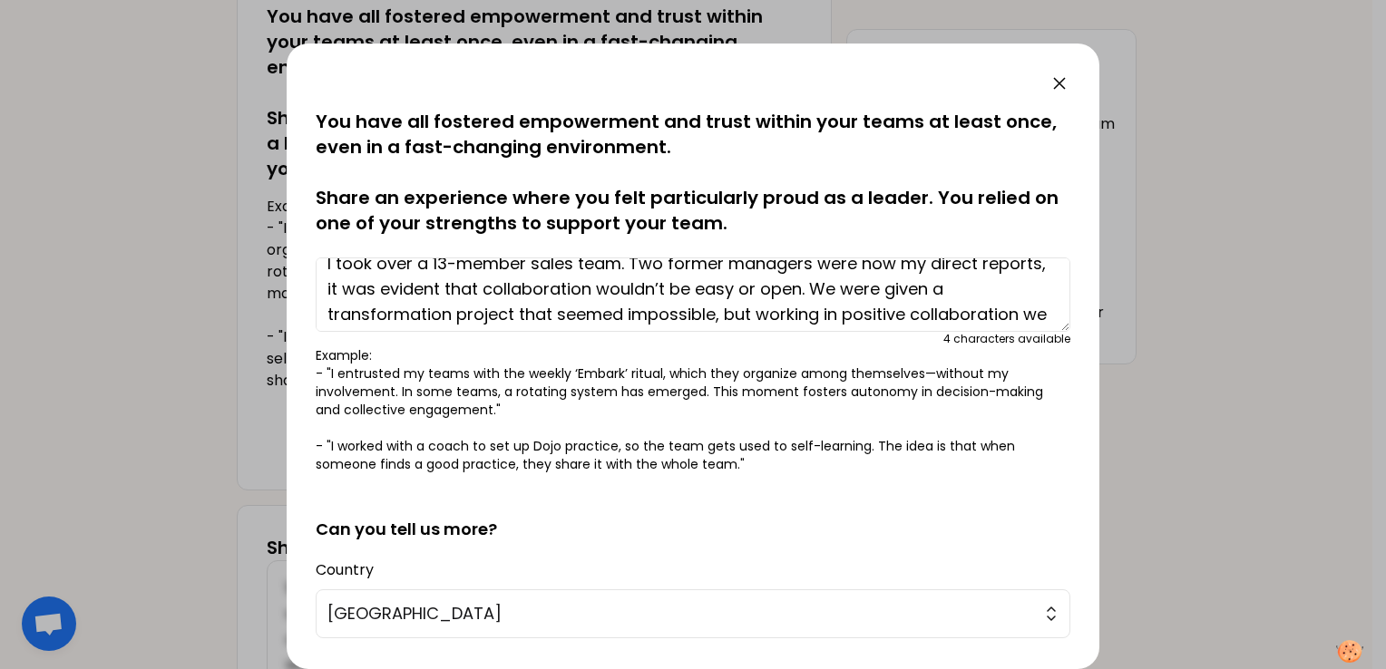
scroll to position [0, 0]
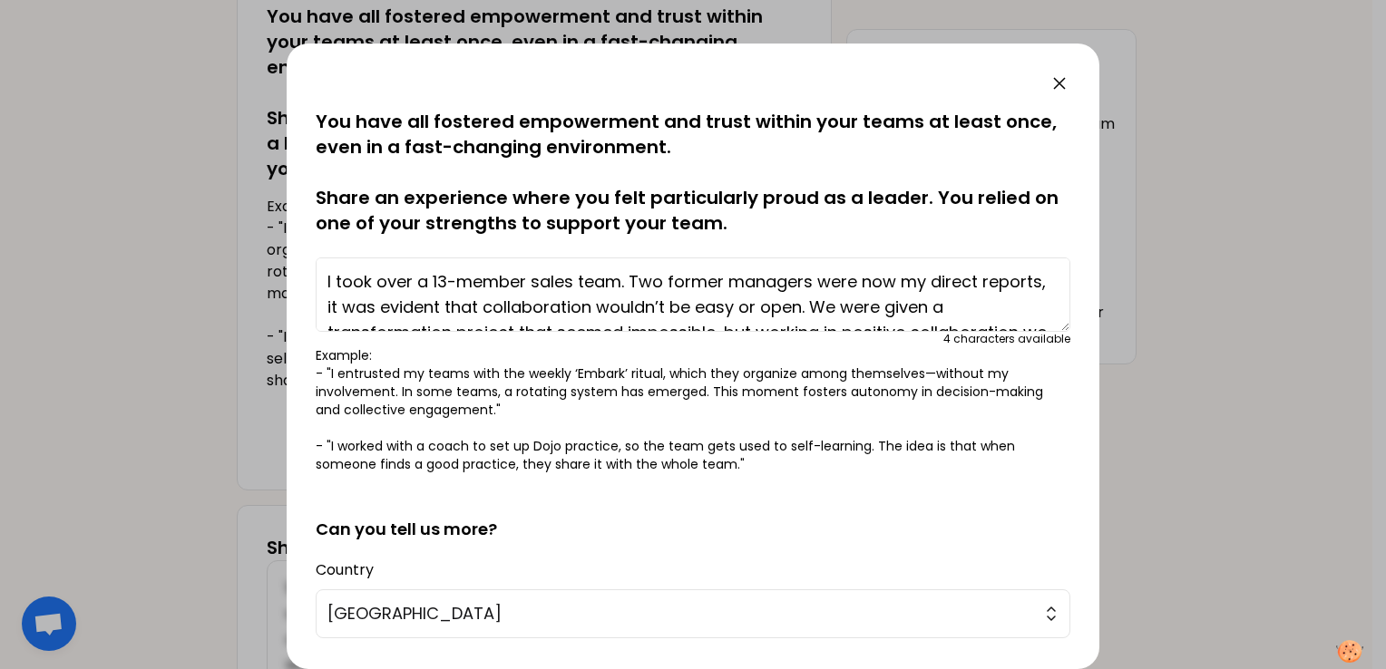
click at [501, 308] on textarea "I took over a 13-member sales team. Two former managers were now my direct repo…" at bounding box center [693, 295] width 755 height 74
click at [544, 306] on textarea "I took over a 13-member sales team. Two former managers were now my direct repo…" at bounding box center [693, 295] width 755 height 74
click at [819, 307] on textarea "I took over a 13-member sales team. Two former managers were now my direct repo…" at bounding box center [693, 295] width 755 height 74
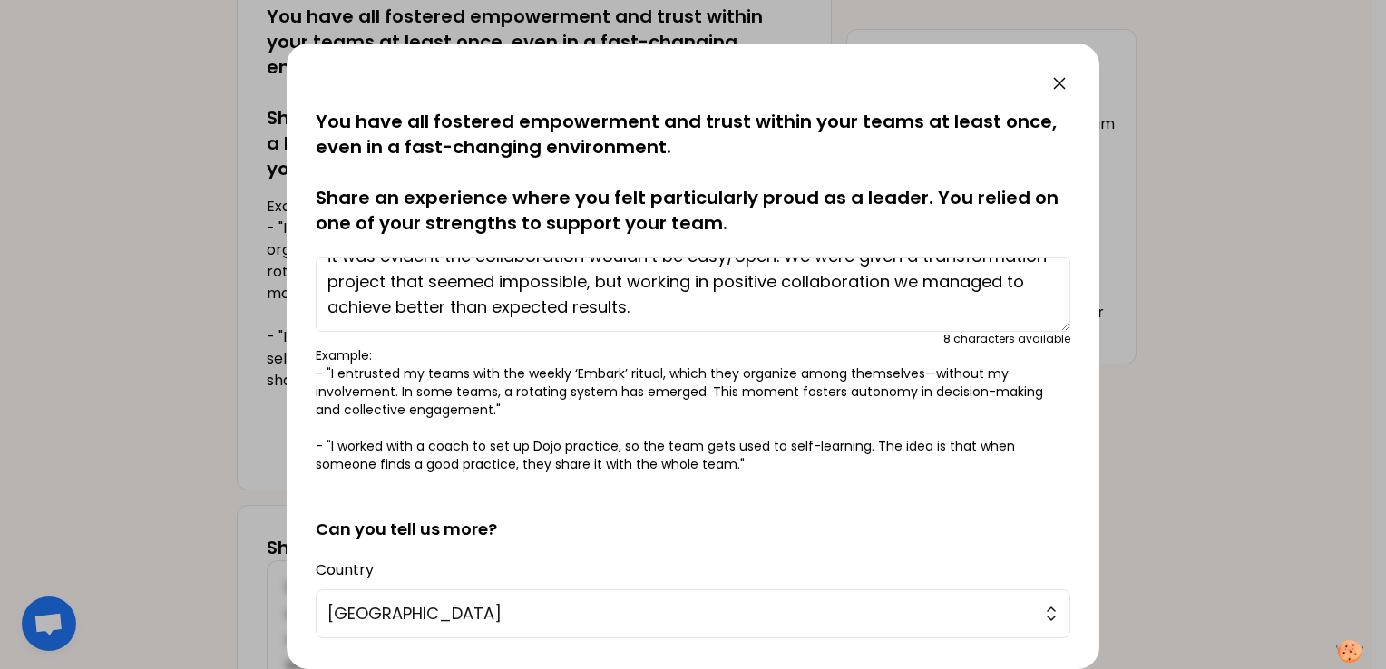
click at [920, 286] on textarea "I took over a 13-member sales team. Two former managers were now my direct repo…" at bounding box center [693, 295] width 755 height 74
click at [1021, 288] on textarea "I took over a 13-member sales team. Two former managers were now my direct repo…" at bounding box center [693, 295] width 755 height 74
drag, startPoint x: 835, startPoint y: 282, endPoint x: 758, endPoint y: 285, distance: 76.3
click at [758, 285] on textarea "I took over a 13-member sales team. Two former managers were now my direct repo…" at bounding box center [693, 295] width 755 height 74
click at [1018, 283] on textarea "I took over a 13-member sales team. Two former managers were now my direct repo…" at bounding box center [693, 295] width 755 height 74
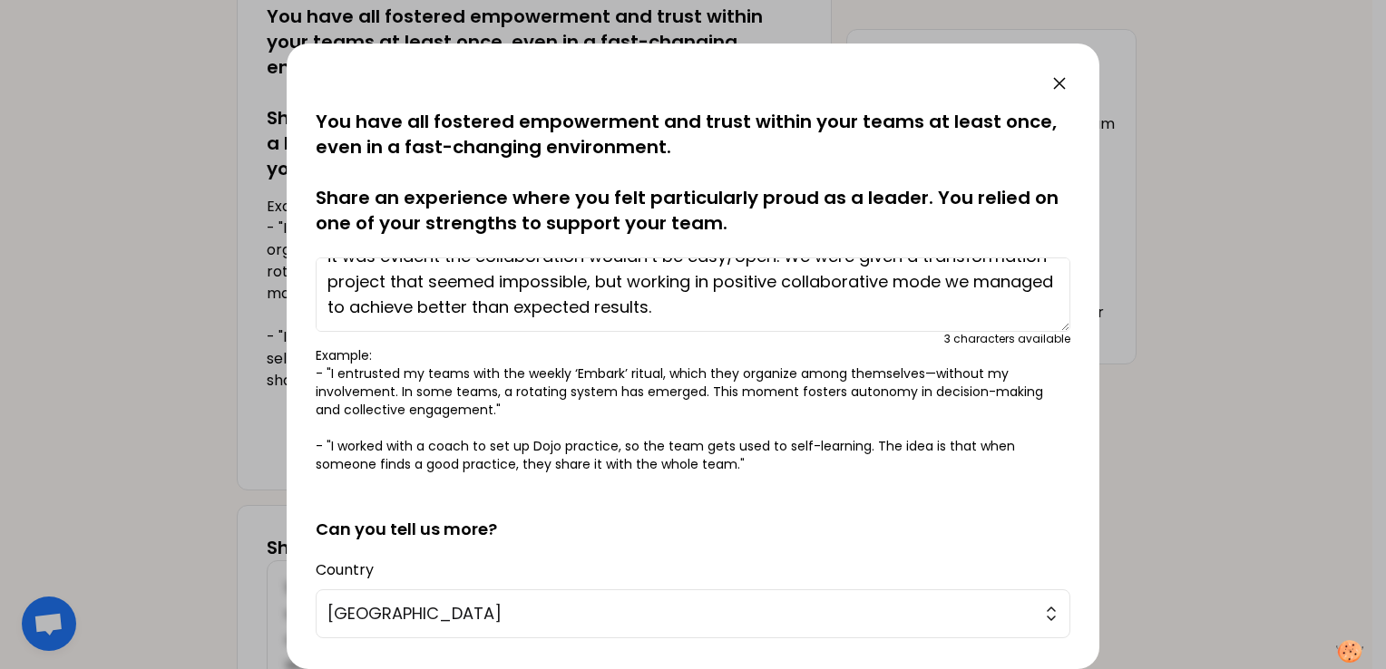
click at [580, 307] on textarea "I took over a 13-member sales team. Two former managers were now my direct repo…" at bounding box center [693, 295] width 755 height 74
click at [816, 309] on textarea "I took over a 13-member sales team. Two former managers were now my direct repo…" at bounding box center [693, 295] width 755 height 74
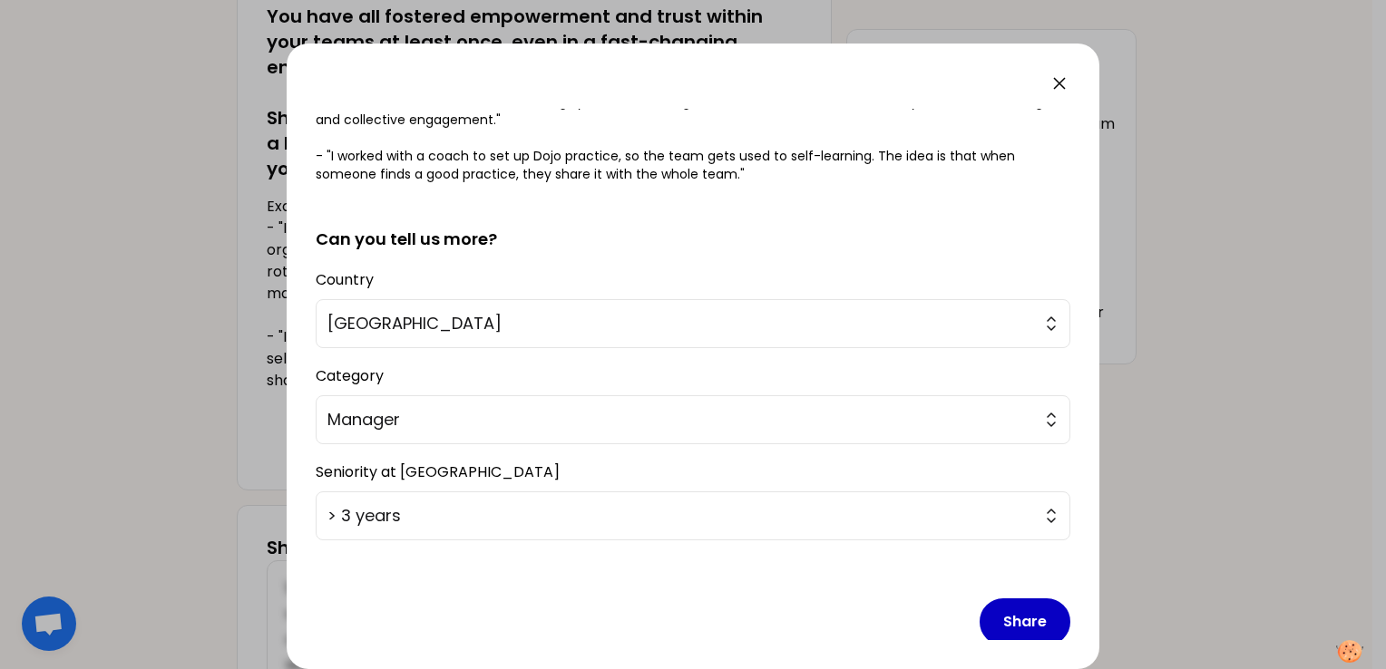
scroll to position [308, 0]
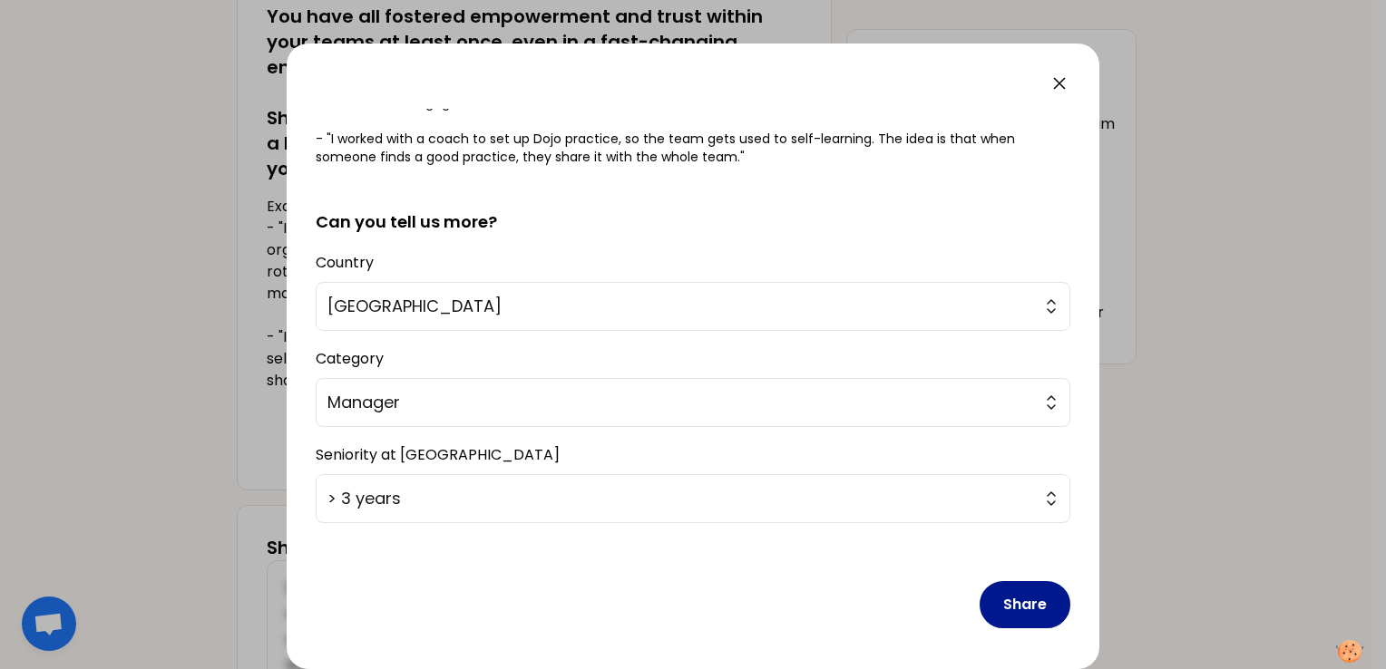
type textarea "I took over a 13-member sales team. Two former managers were now my direct repo…"
click at [996, 597] on button "Share" at bounding box center [1025, 604] width 91 height 47
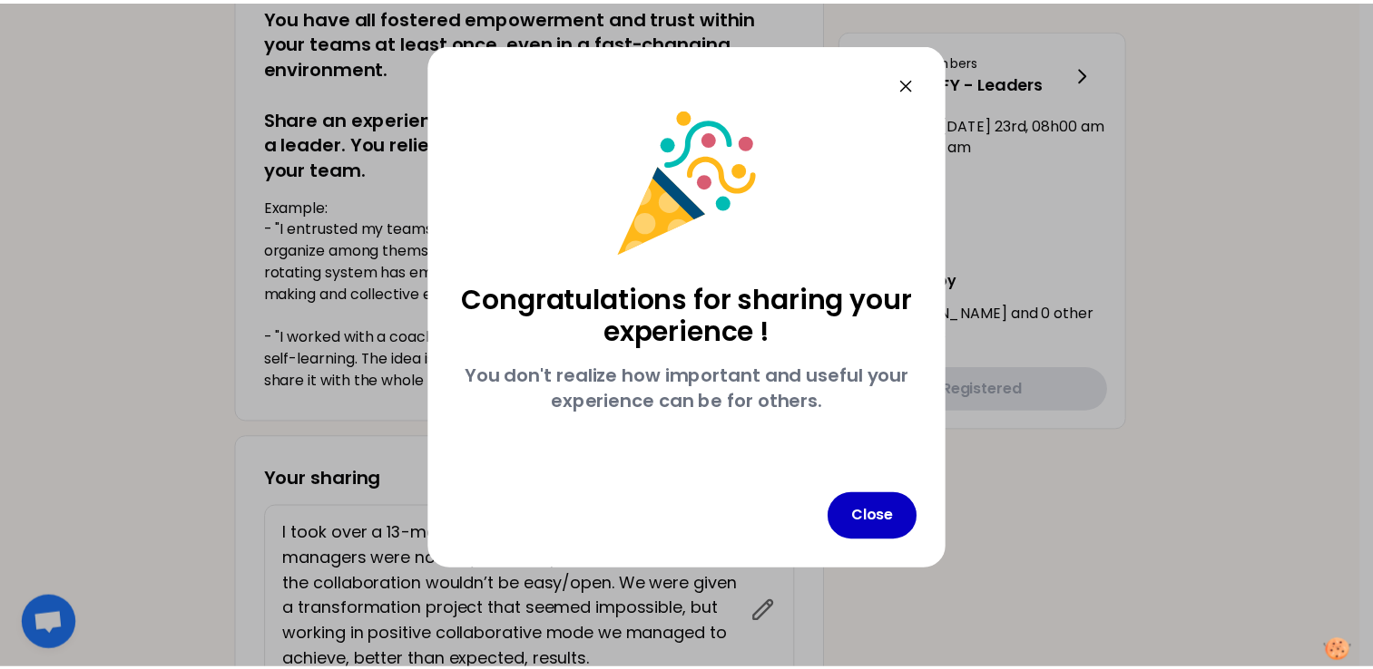
scroll to position [0, 0]
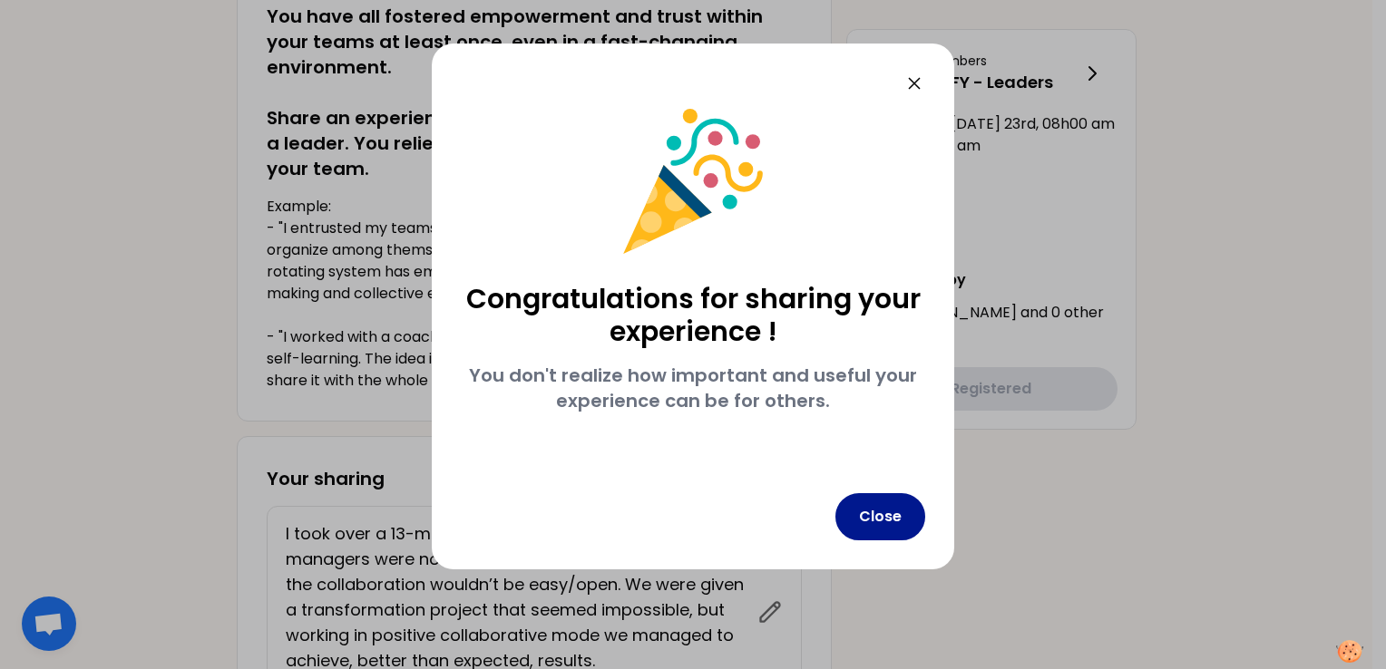
click at [882, 517] on button "Close" at bounding box center [881, 517] width 90 height 47
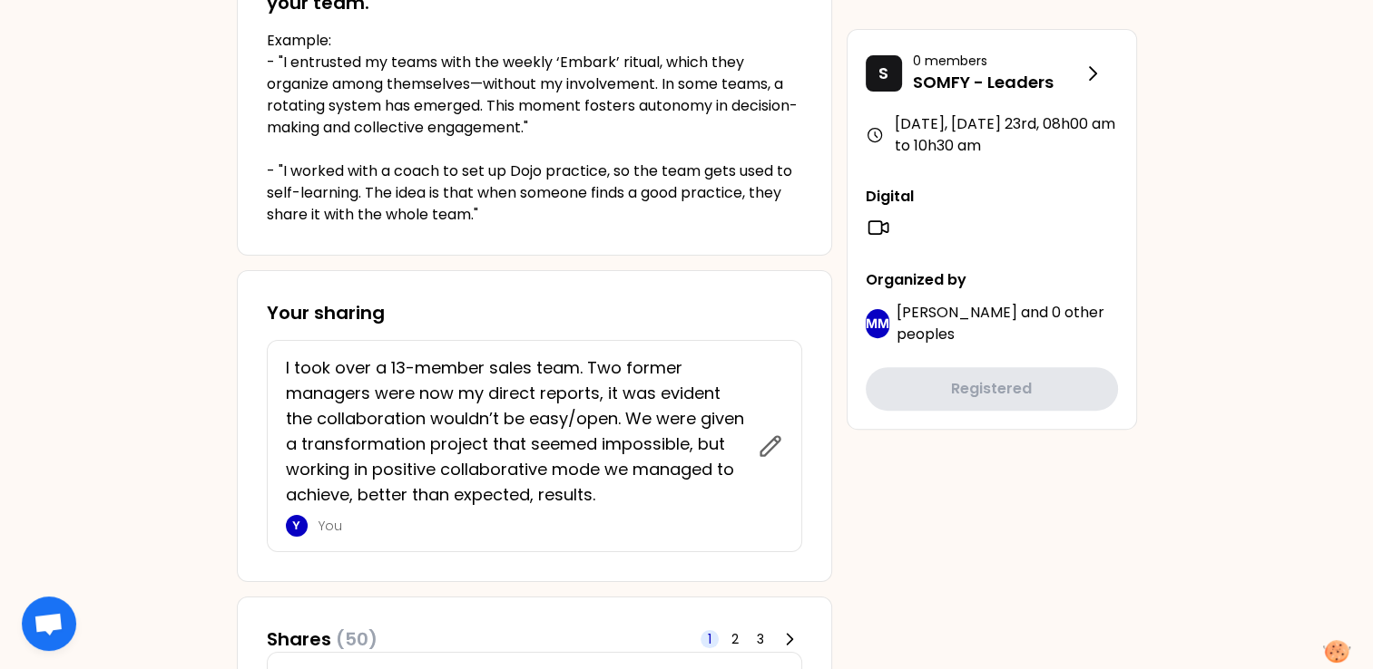
scroll to position [544, 0]
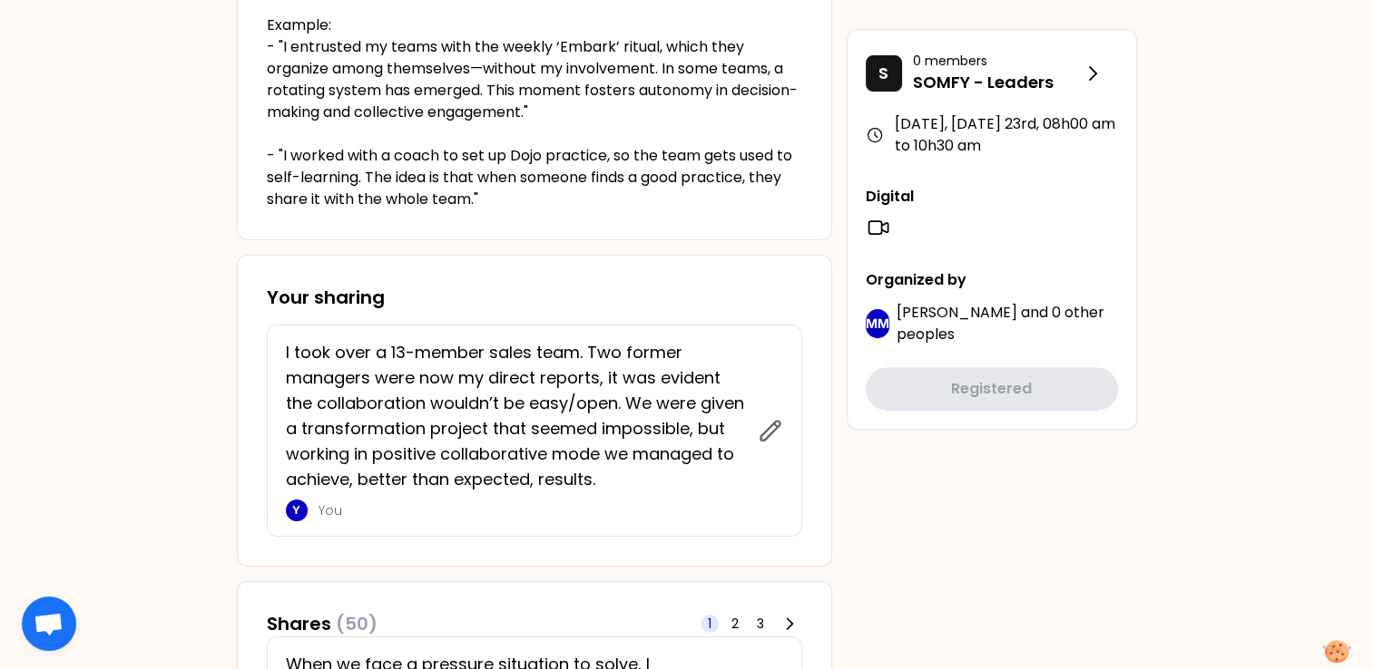
click at [417, 516] on p "You" at bounding box center [532, 511] width 428 height 18
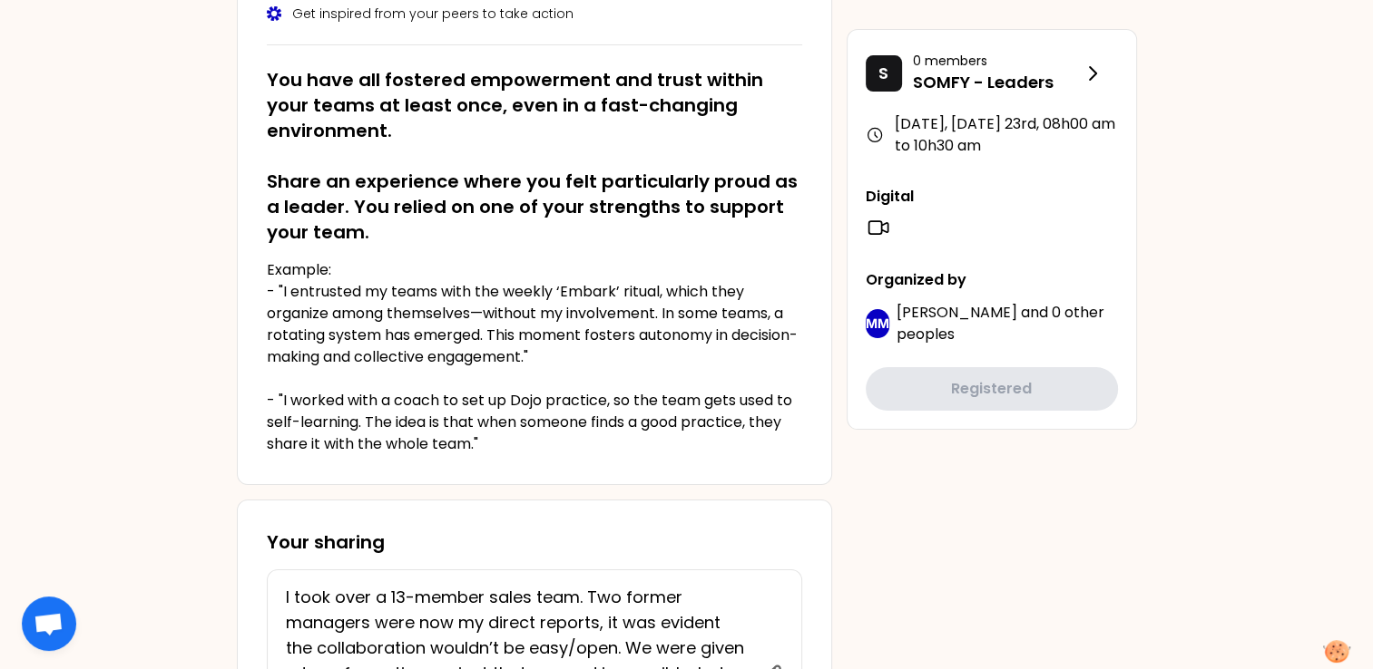
scroll to position [0, 0]
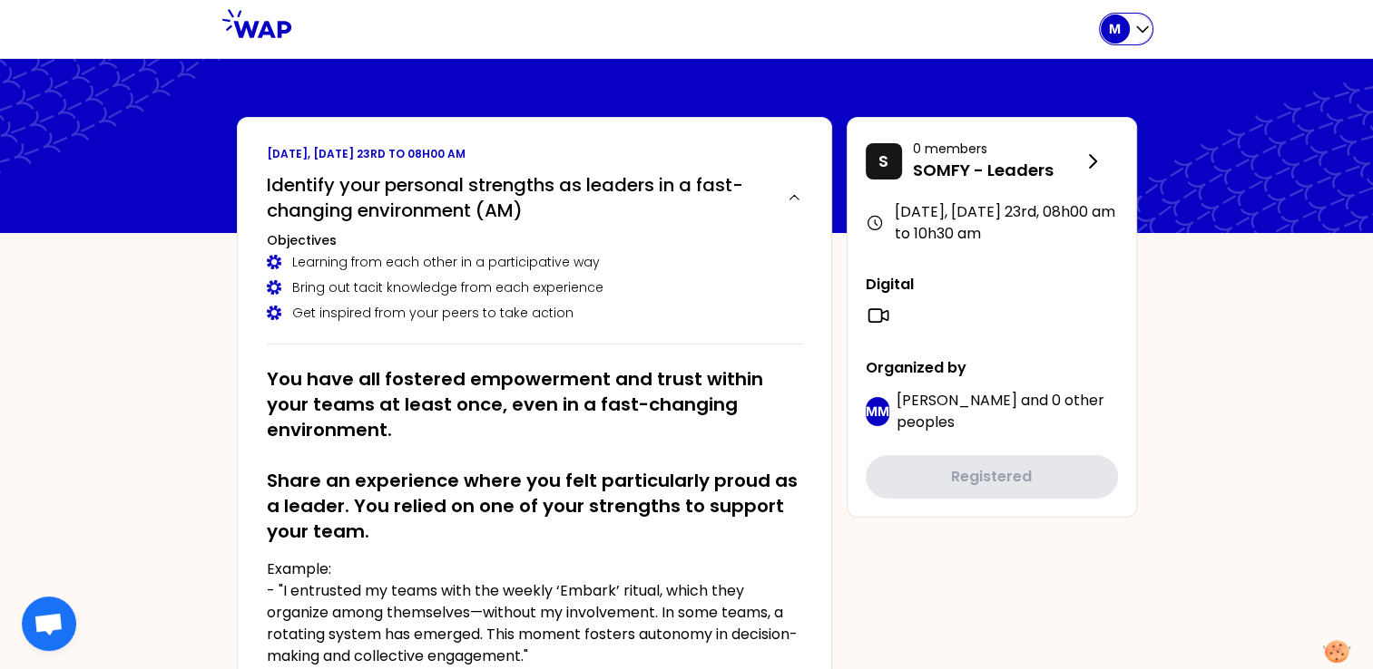
click at [1141, 34] on icon "button" at bounding box center [1142, 29] width 18 height 18
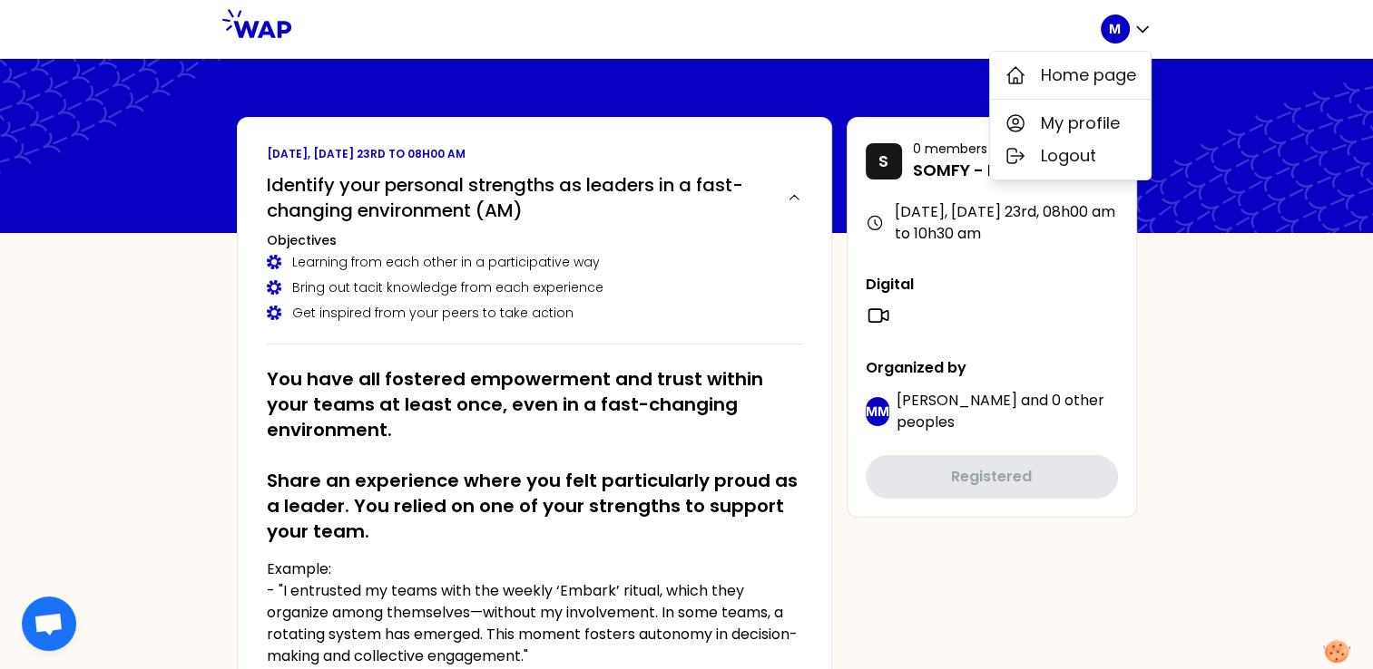
click at [1262, 31] on div "M Home page My profile Logout" at bounding box center [686, 29] width 1373 height 59
